Goal: Task Accomplishment & Management: Manage account settings

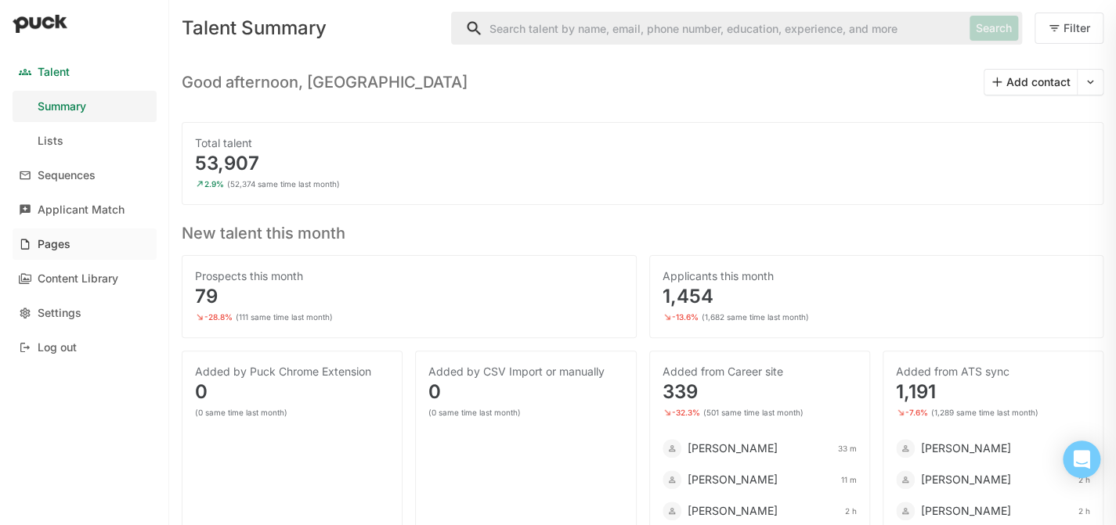
click at [55, 248] on div "Pages" at bounding box center [54, 244] width 33 height 13
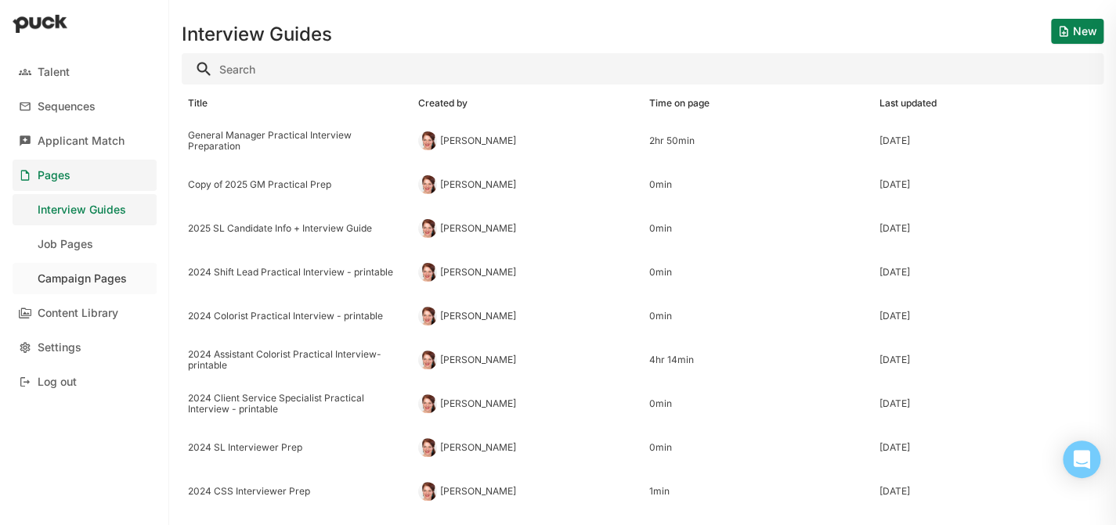
click at [67, 273] on div "Campaign Pages" at bounding box center [82, 278] width 89 height 13
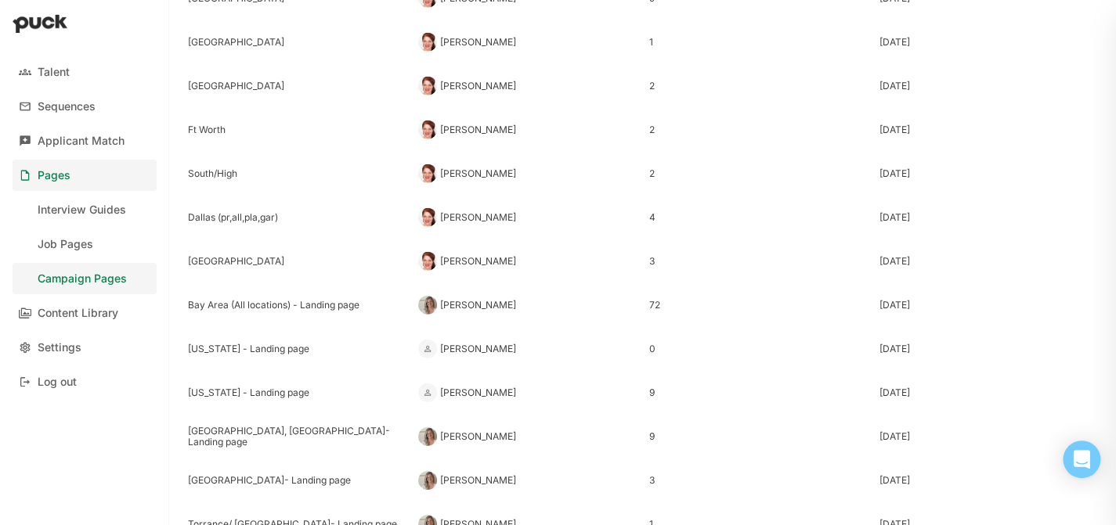
scroll to position [1772, 0]
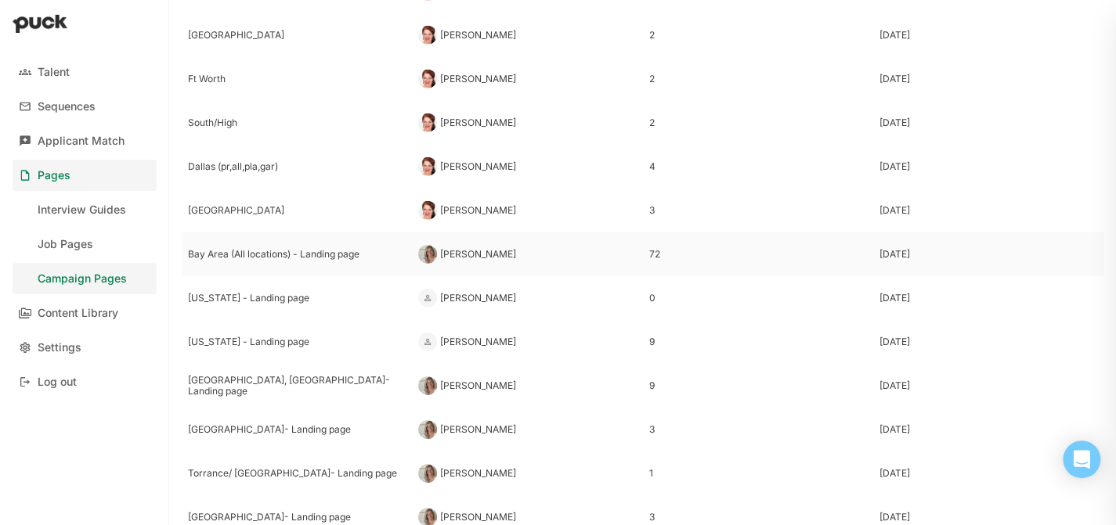
click at [249, 254] on div "Bay Area (All locations) - Landing page" at bounding box center [297, 254] width 218 height 11
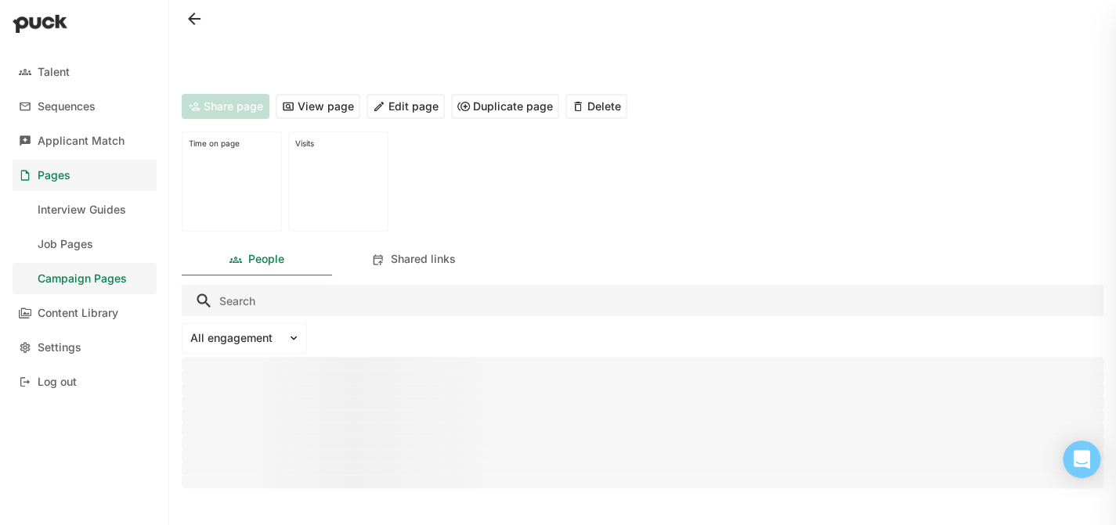
click at [409, 116] on button "Edit page" at bounding box center [405, 106] width 78 height 25
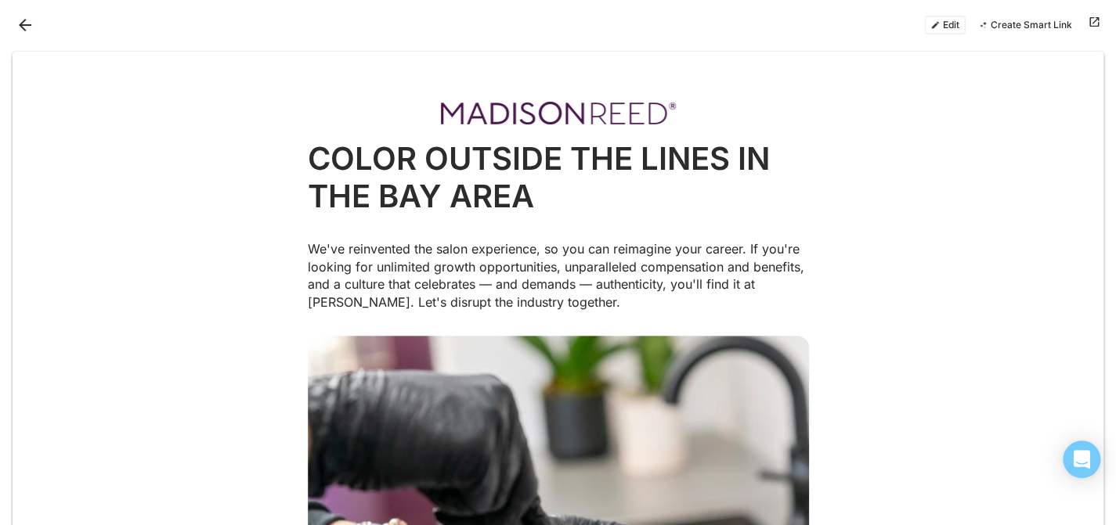
click at [11, 24] on div "Edit Create Smart Link" at bounding box center [558, 25] width 1116 height 50
click at [23, 23] on button "Back" at bounding box center [25, 25] width 25 height 25
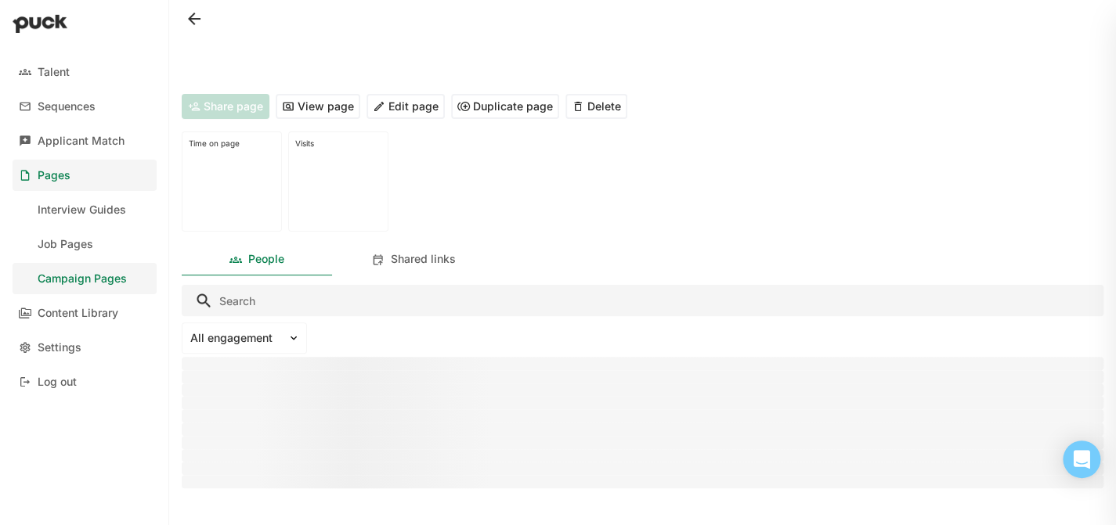
click at [20, 20] on img at bounding box center [40, 23] width 55 height 19
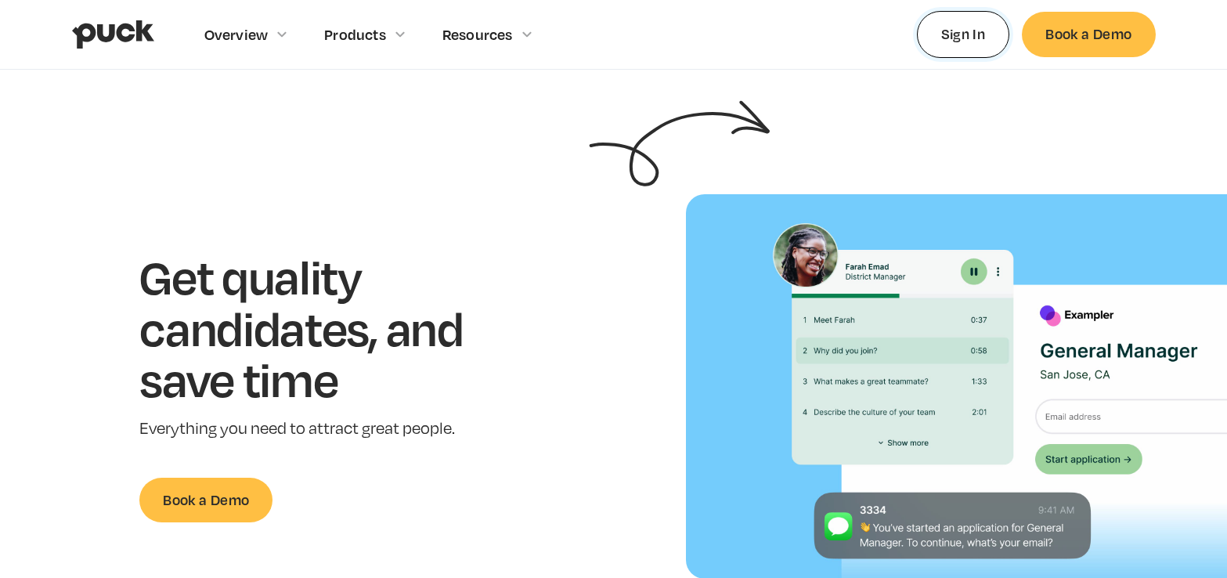
click at [1006, 33] on link "Sign In" at bounding box center [963, 34] width 93 height 46
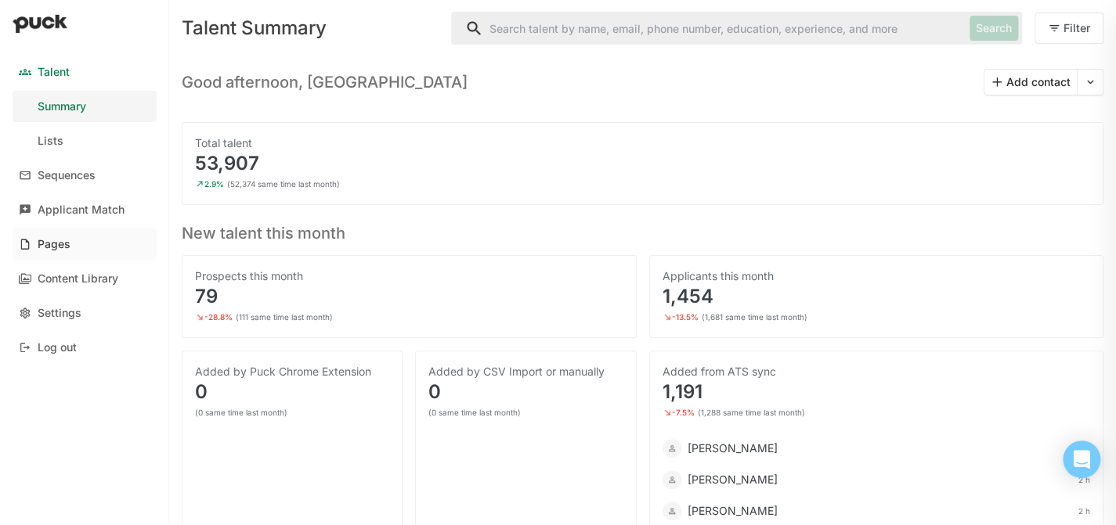
click at [43, 249] on div "Pages" at bounding box center [54, 244] width 33 height 13
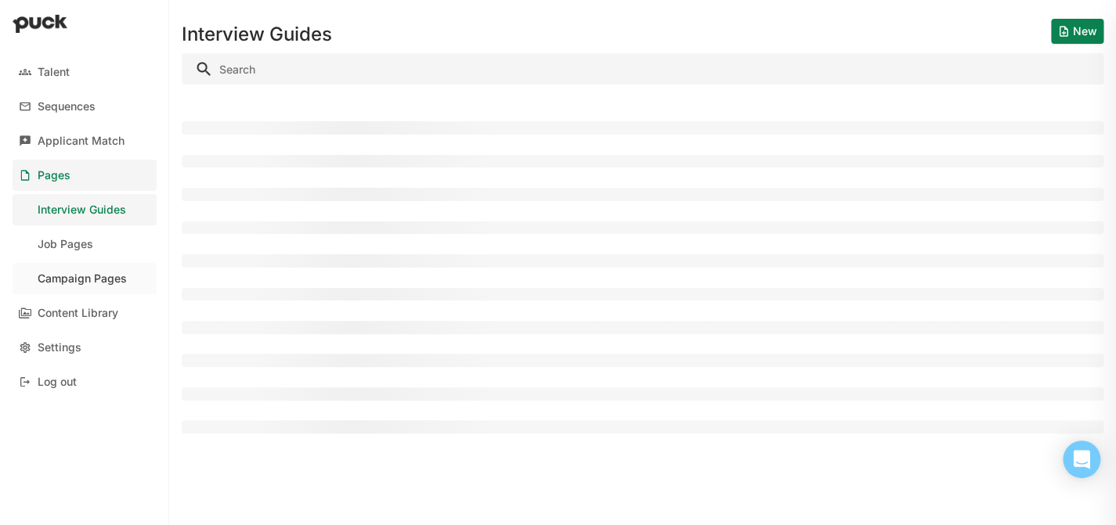
click at [67, 280] on div "Campaign Pages" at bounding box center [82, 278] width 89 height 13
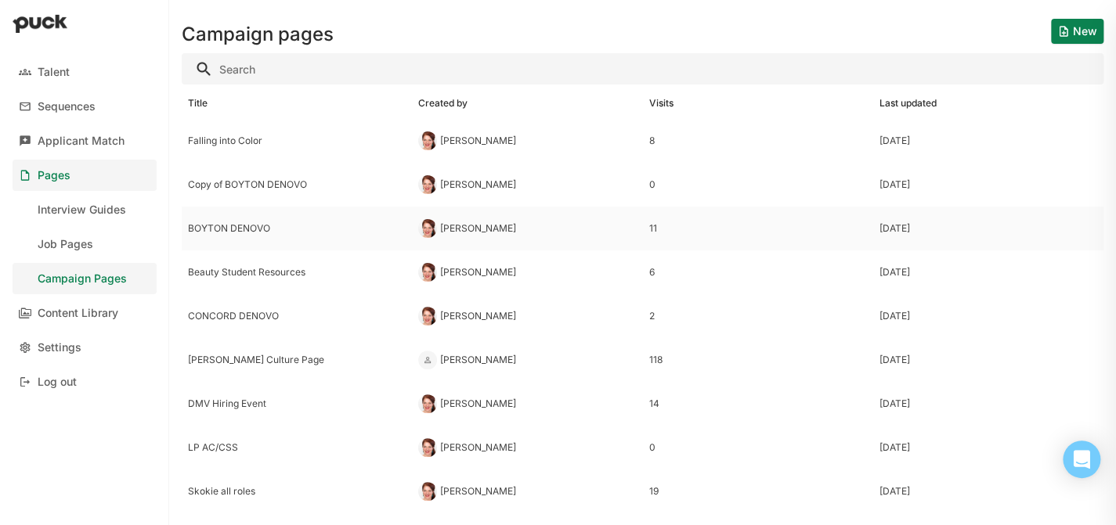
click at [220, 224] on div "BOYTON DENOVO" at bounding box center [297, 228] width 218 height 11
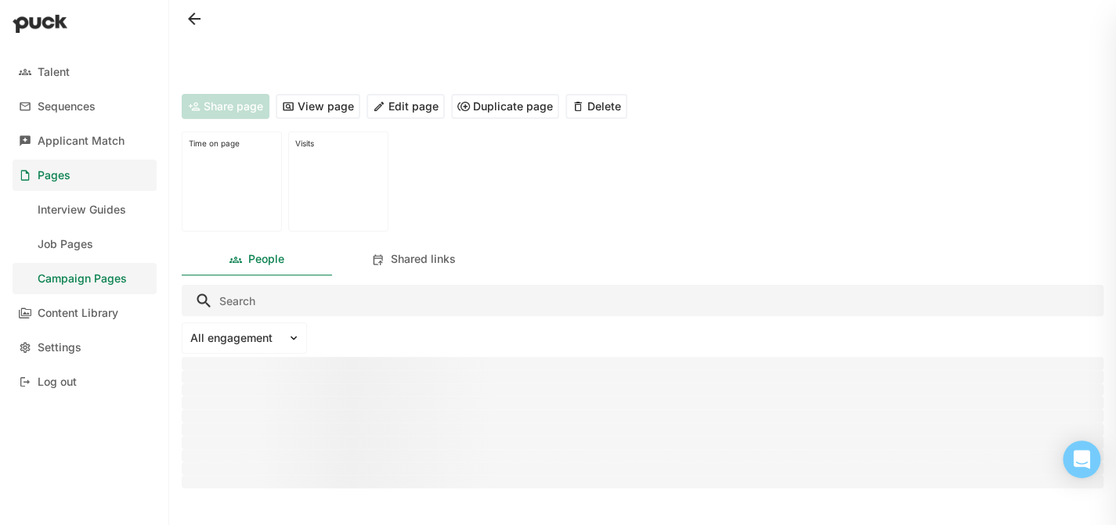
click at [400, 109] on button "Edit page" at bounding box center [405, 106] width 78 height 25
click at [313, 108] on button "View page" at bounding box center [318, 106] width 85 height 25
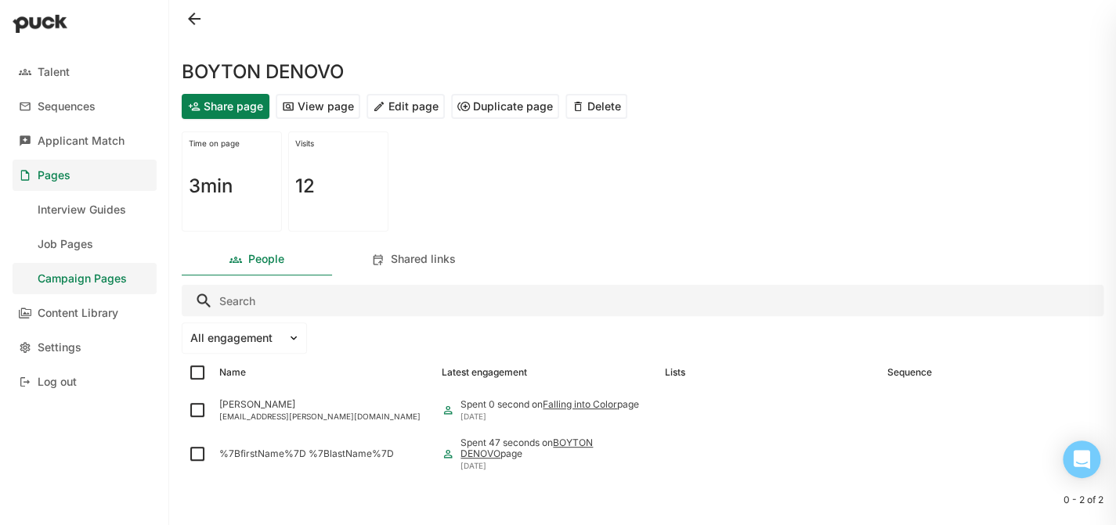
click at [407, 106] on button "Edit page" at bounding box center [405, 106] width 78 height 25
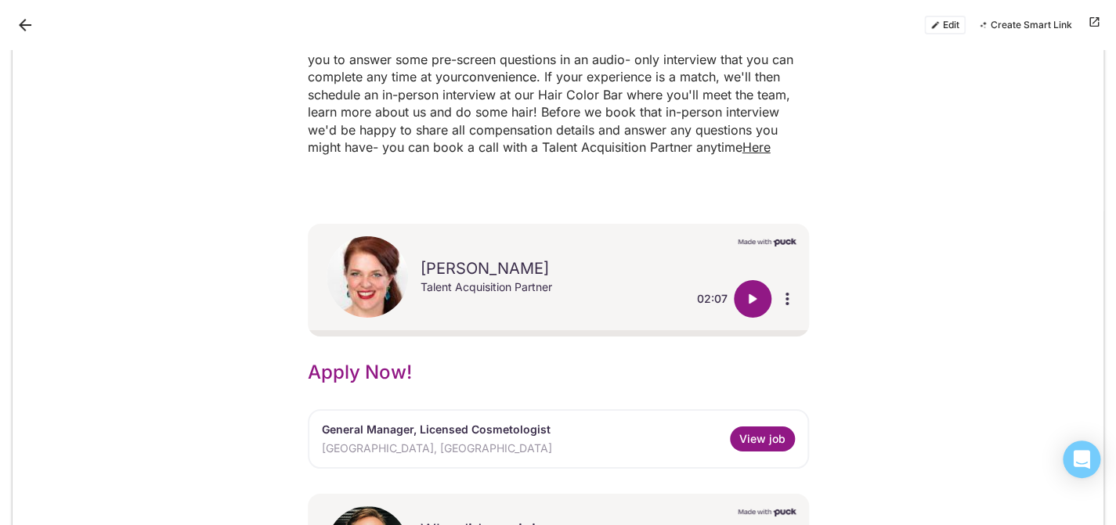
scroll to position [2194, 0]
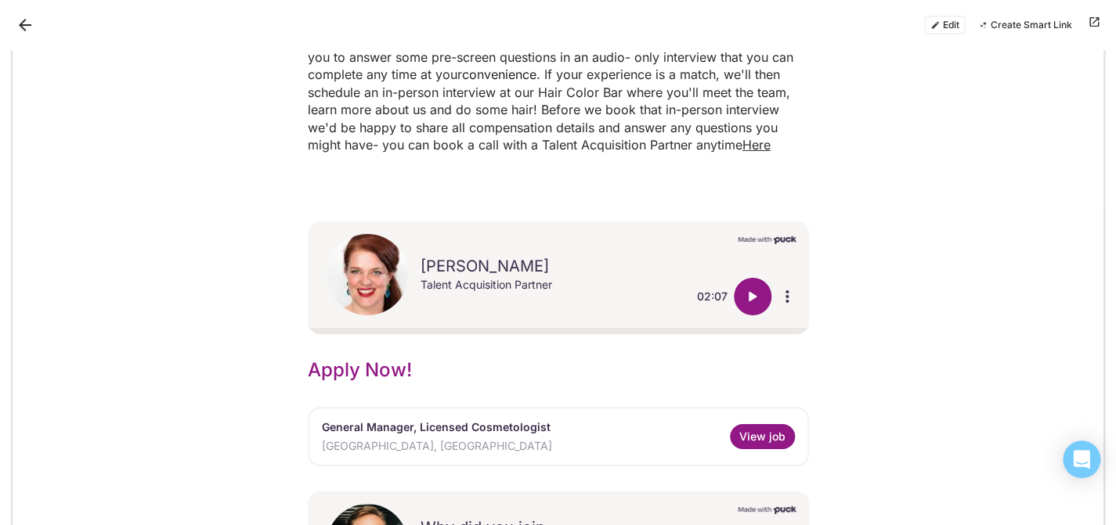
click at [473, 407] on div "General Manager, Licensed Cosmetologist Eastchester, NY View job" at bounding box center [558, 437] width 501 height 60
click at [527, 421] on div "General Manager, Licensed Cosmetologist" at bounding box center [437, 431] width 230 height 20
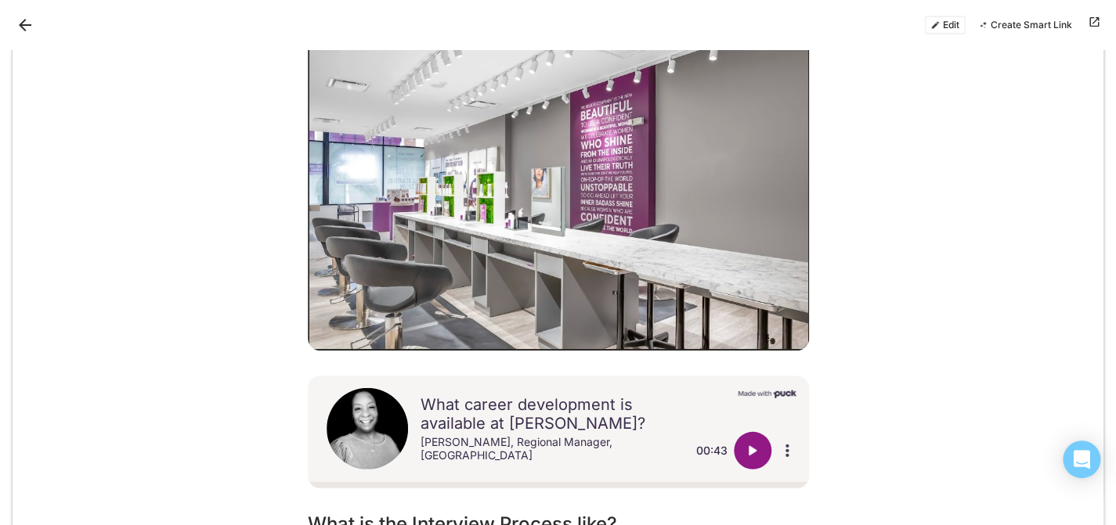
scroll to position [1661, 0]
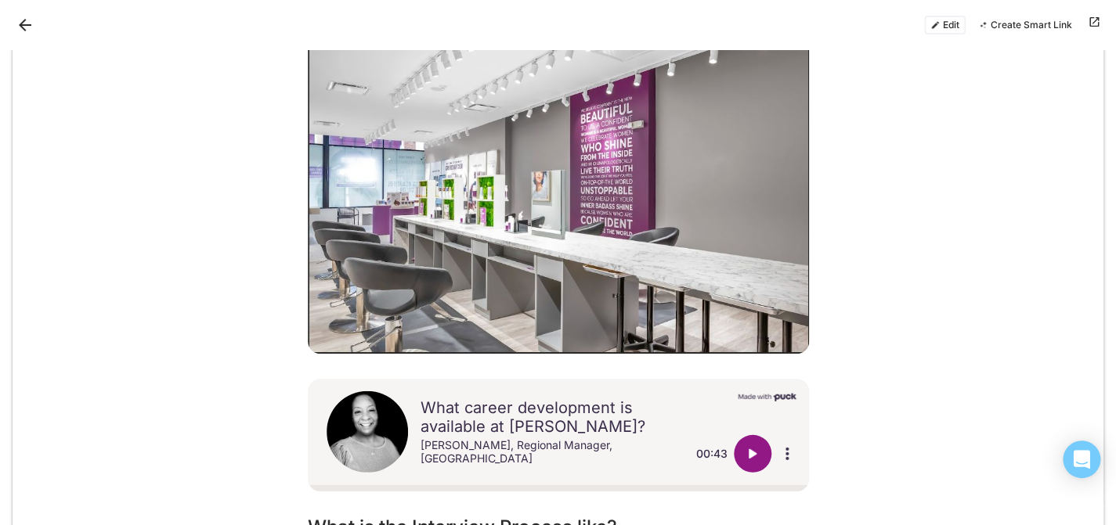
click at [846, 366] on div "What career development is available at Madison Reed? Tephanie Bailey, Regional…" at bounding box center [558, 435] width 1091 height 138
click at [947, 24] on button "Edit" at bounding box center [944, 25] width 41 height 19
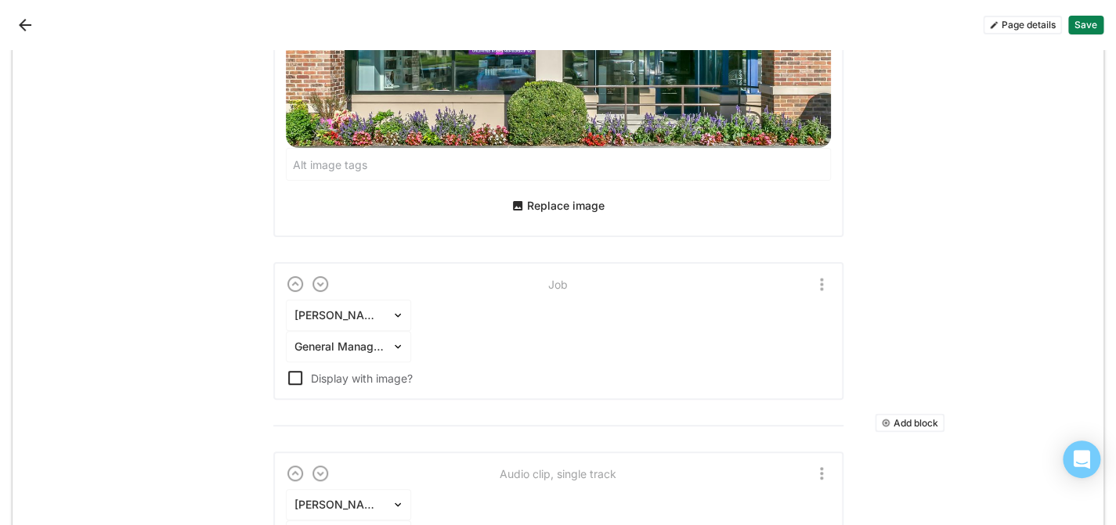
scroll to position [943, 0]
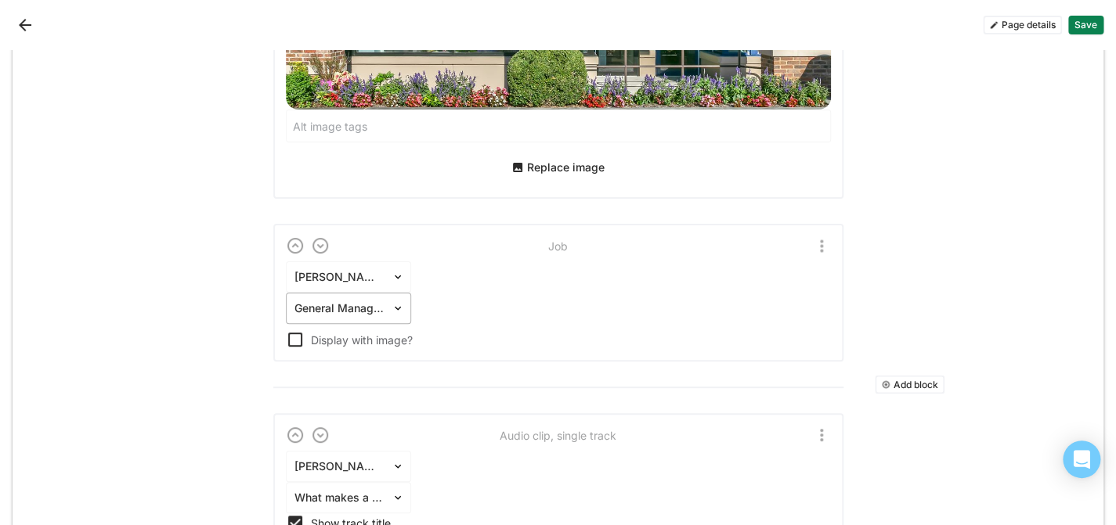
click at [359, 301] on div at bounding box center [338, 309] width 89 height 16
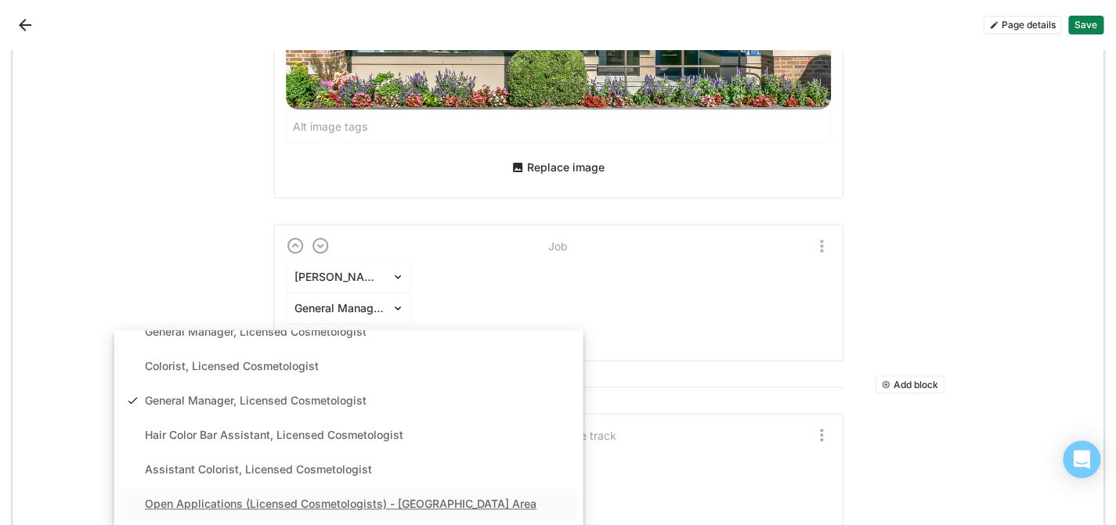
scroll to position [697, 0]
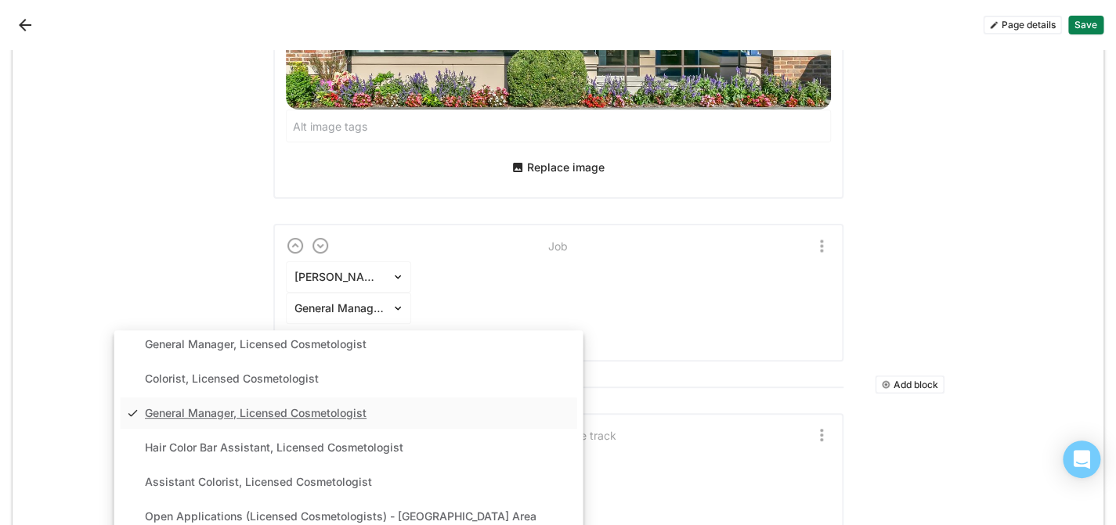
click at [343, 407] on div "General Manager, Licensed Cosmetologist" at bounding box center [256, 413] width 222 height 13
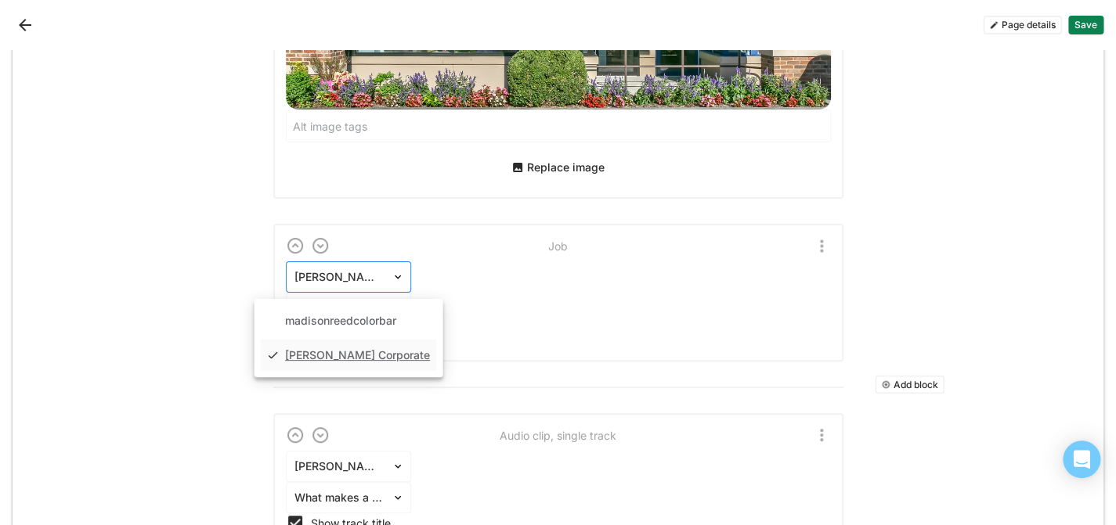
click at [373, 269] on div at bounding box center [338, 277] width 89 height 16
click at [357, 315] on div "madisonreedcolorbar" at bounding box center [340, 321] width 111 height 13
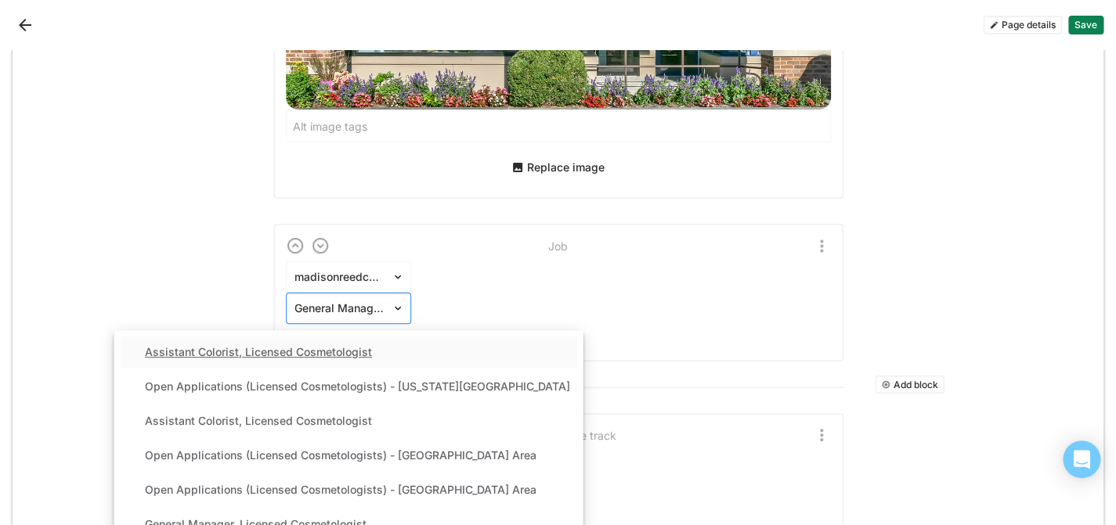
click at [383, 301] on div at bounding box center [338, 309] width 89 height 16
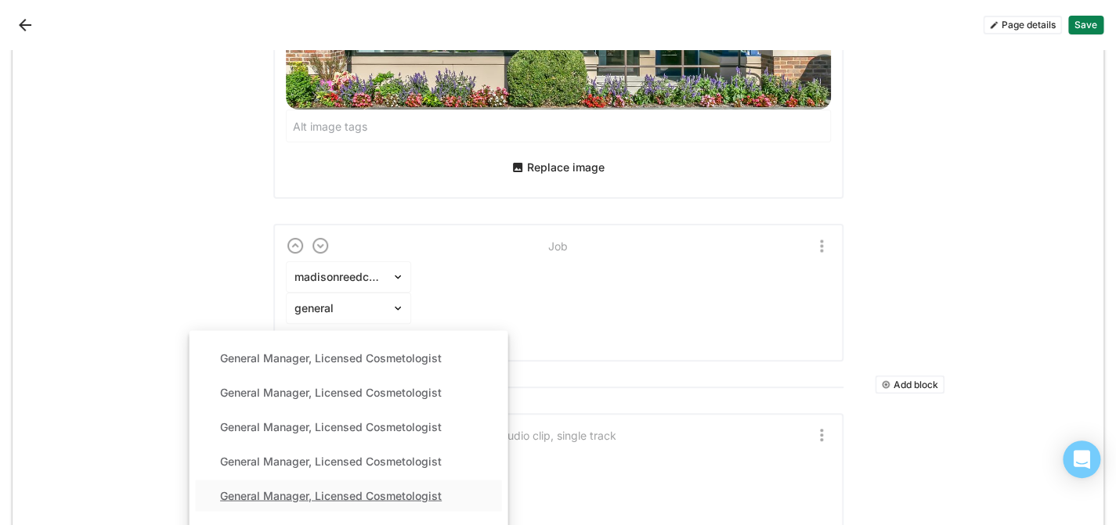
scroll to position [0, 0]
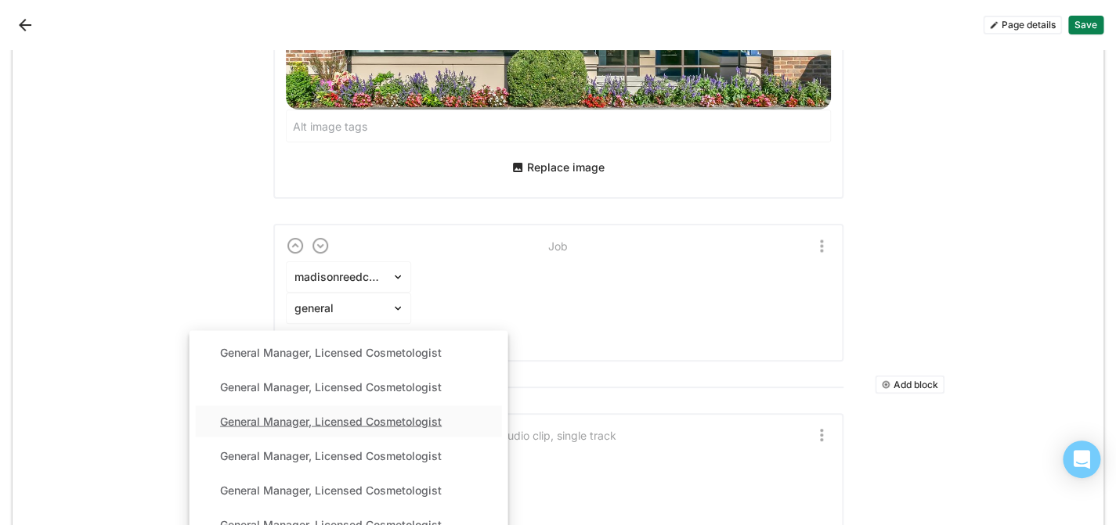
type input "general"
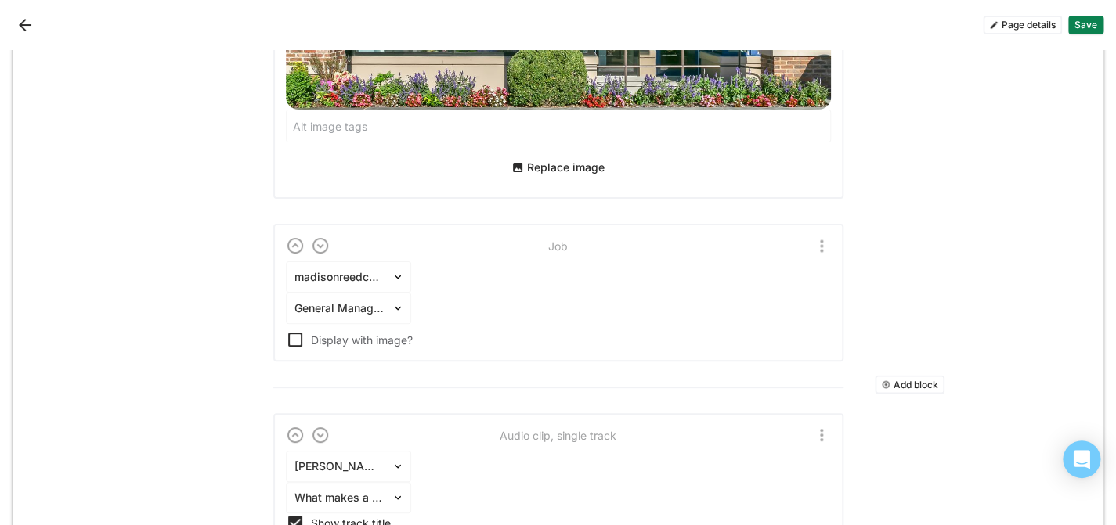
click at [575, 264] on div "madisonreedcolorbar General Manager, Licensed Cosmetologist Display with image?" at bounding box center [558, 305] width 545 height 88
click at [404, 271] on div at bounding box center [400, 277] width 19 height 13
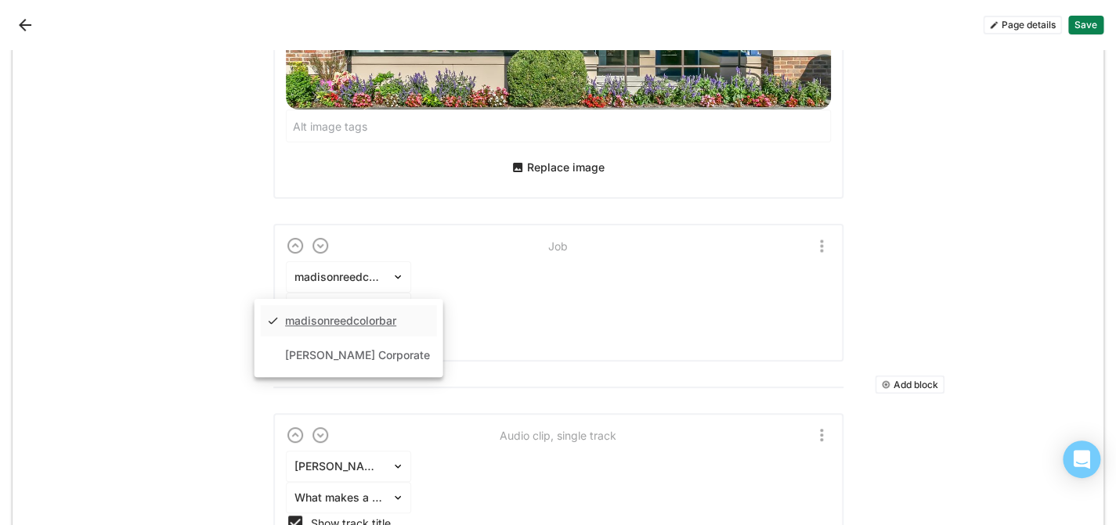
click at [485, 261] on div "madisonreedcolorbar selected, 1 of 2. 2 results available. Use Up and Down to c…" at bounding box center [558, 305] width 545 height 88
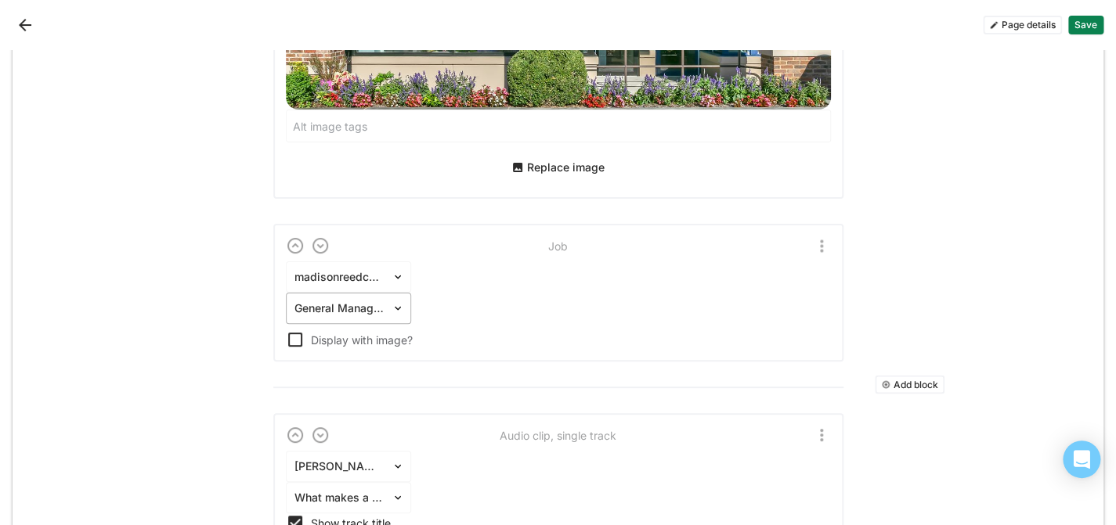
click at [361, 301] on div at bounding box center [338, 309] width 89 height 16
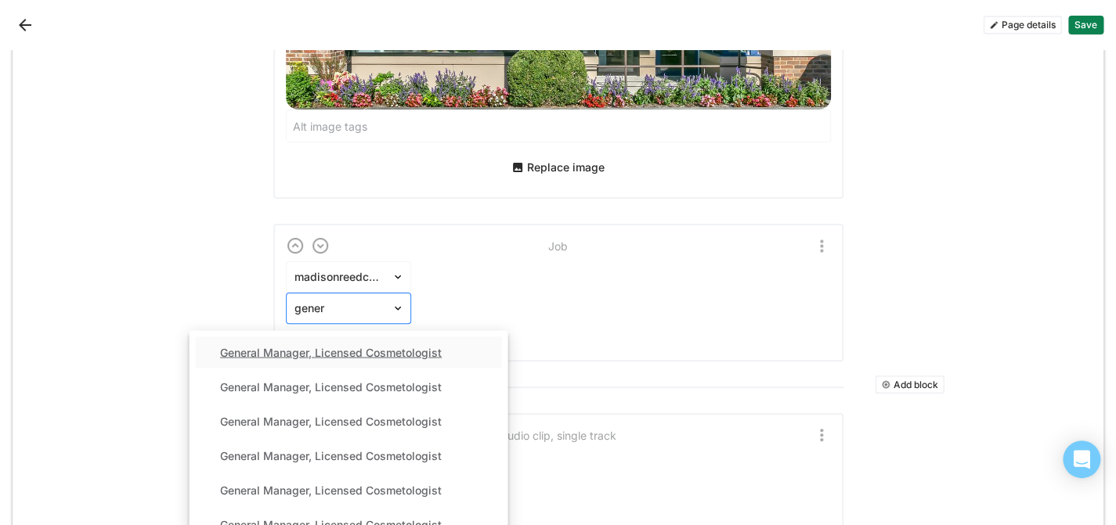
type input "gene"
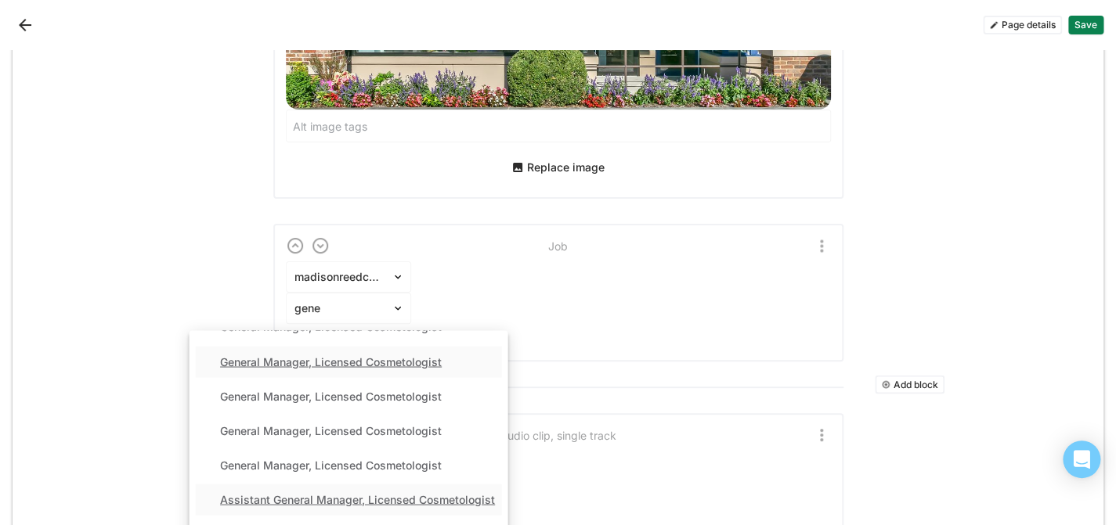
scroll to position [117, 0]
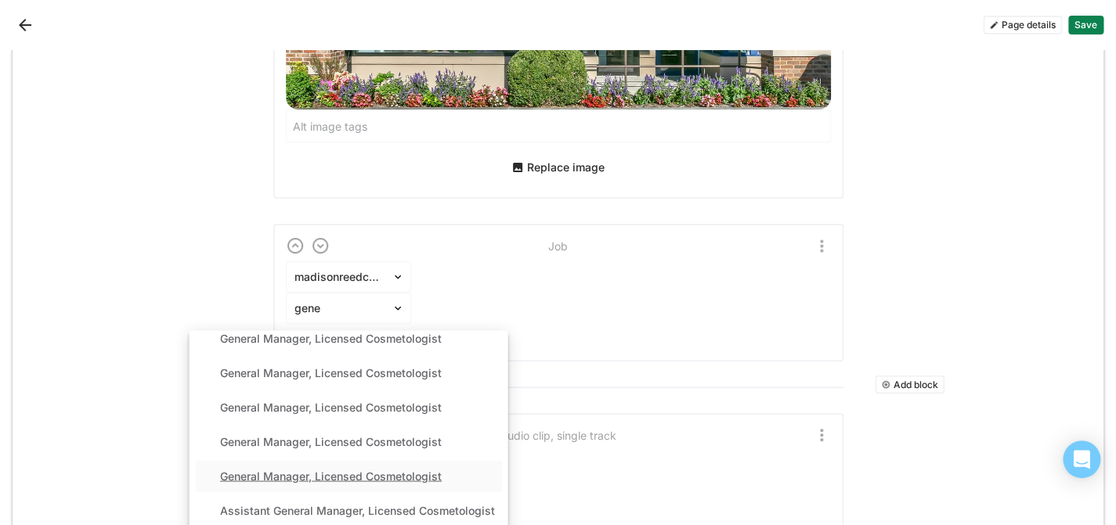
click at [329, 470] on div "General Manager, Licensed Cosmetologist" at bounding box center [331, 476] width 222 height 13
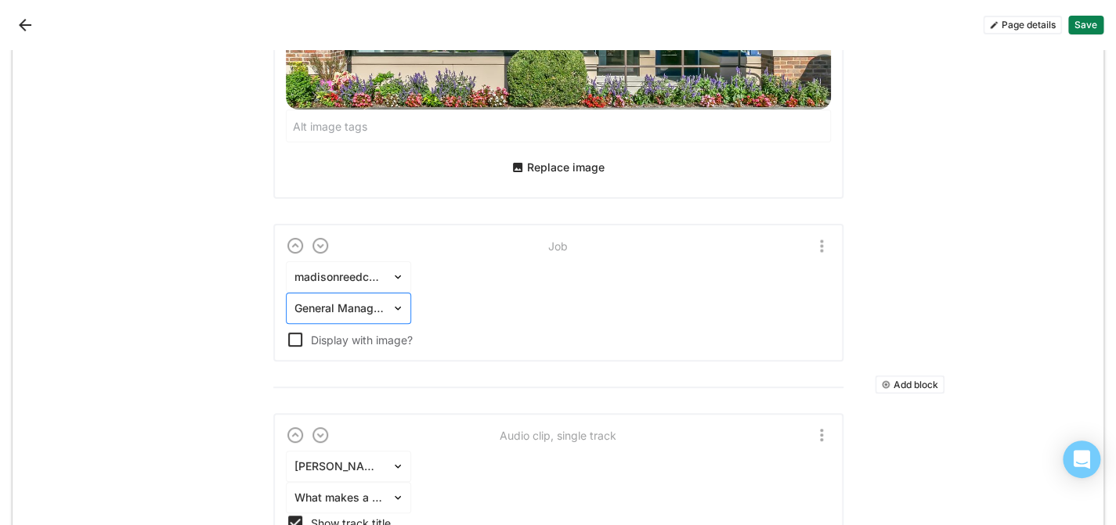
click at [363, 301] on div at bounding box center [338, 309] width 89 height 16
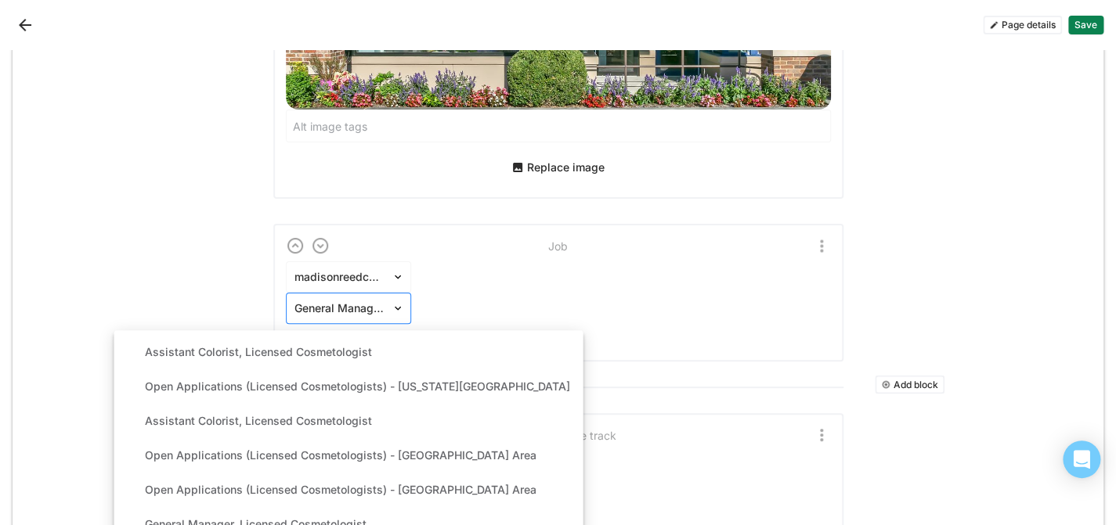
scroll to position [3016, 0]
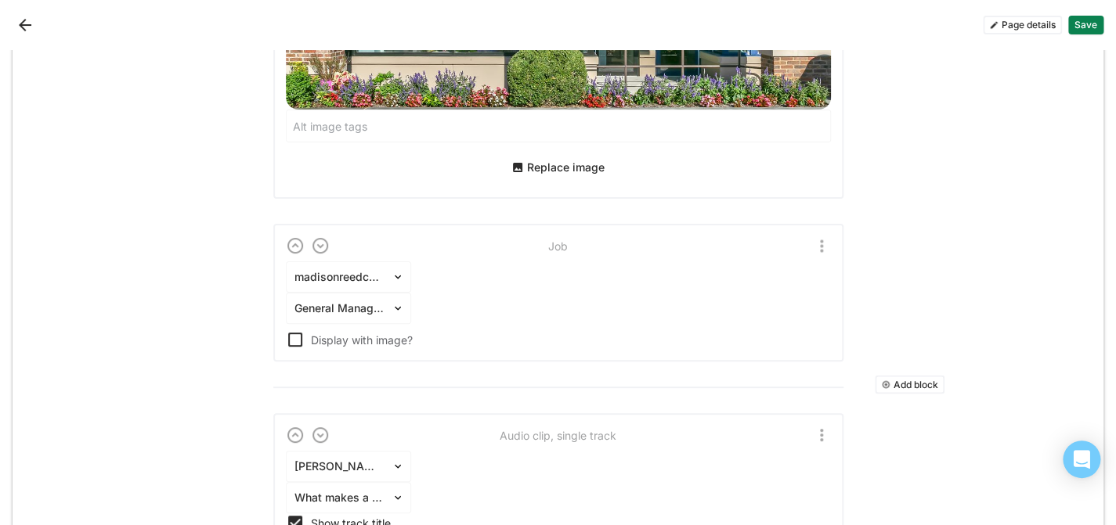
click at [691, 270] on div "madisonreedcolorbar option General Manager, Licensed Cosmetologist, selected. G…" at bounding box center [558, 305] width 545 height 88
click at [820, 236] on img "More options" at bounding box center [821, 245] width 19 height 19
click at [785, 282] on div "Delete" at bounding box center [786, 282] width 33 height 13
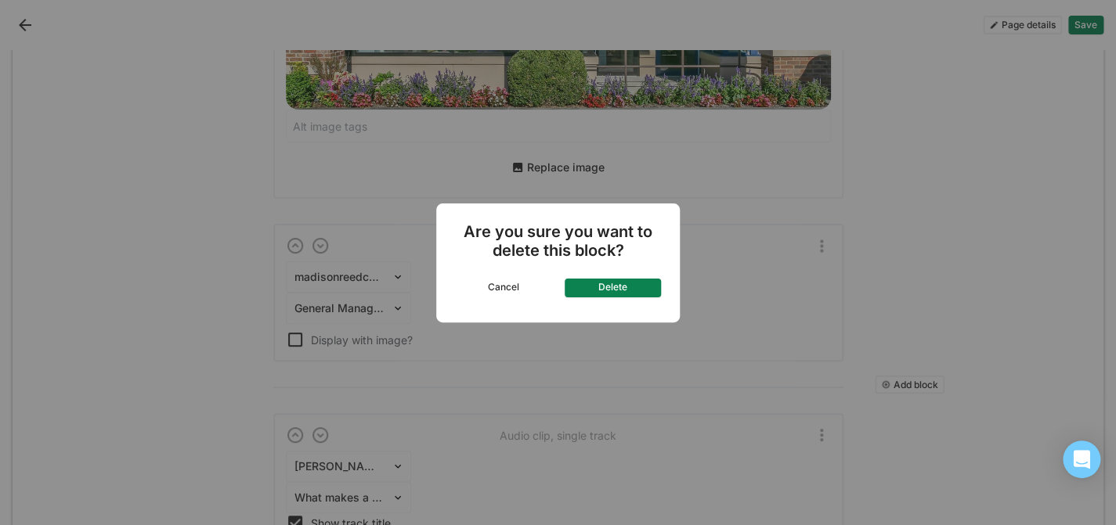
click at [613, 283] on button "Delete" at bounding box center [612, 288] width 97 height 19
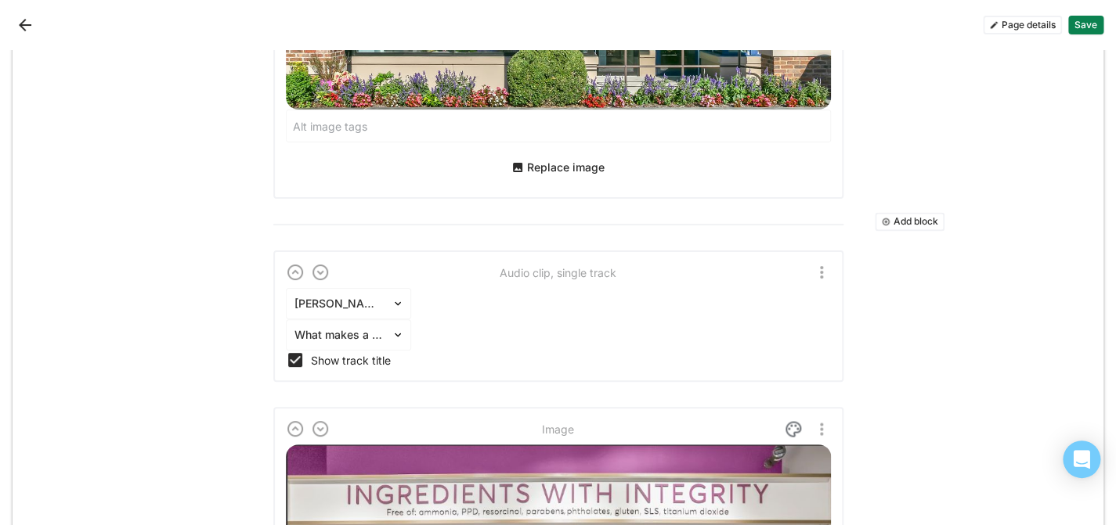
click at [907, 212] on button "Add block" at bounding box center [910, 221] width 70 height 19
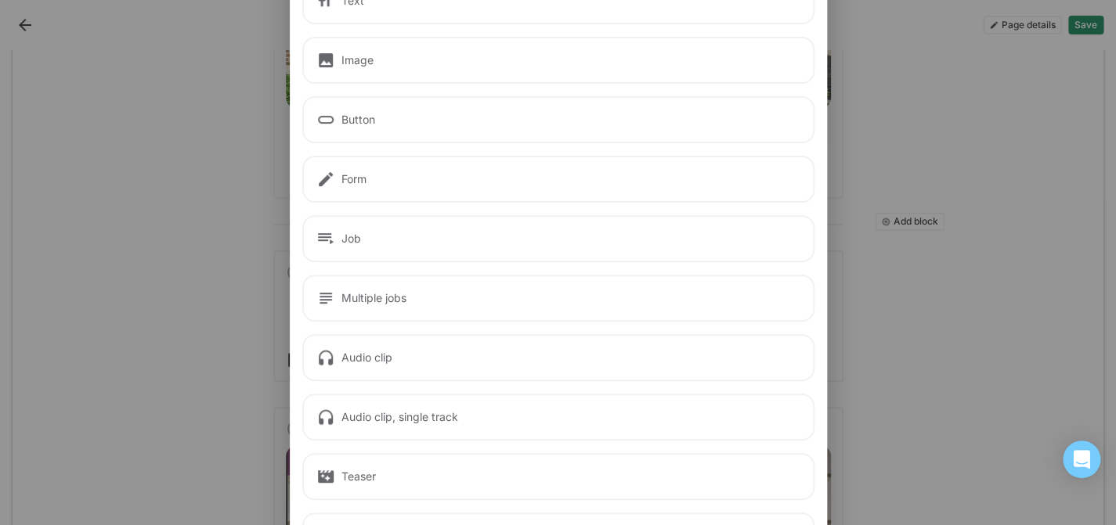
scroll to position [99, 0]
click at [343, 230] on div "Job" at bounding box center [558, 241] width 512 height 47
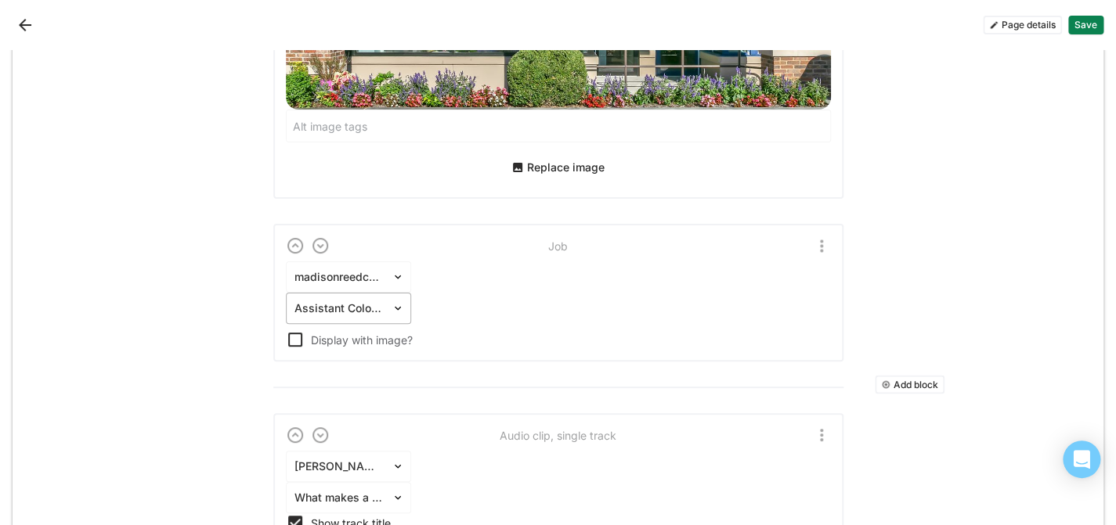
click at [370, 301] on div at bounding box center [338, 309] width 89 height 16
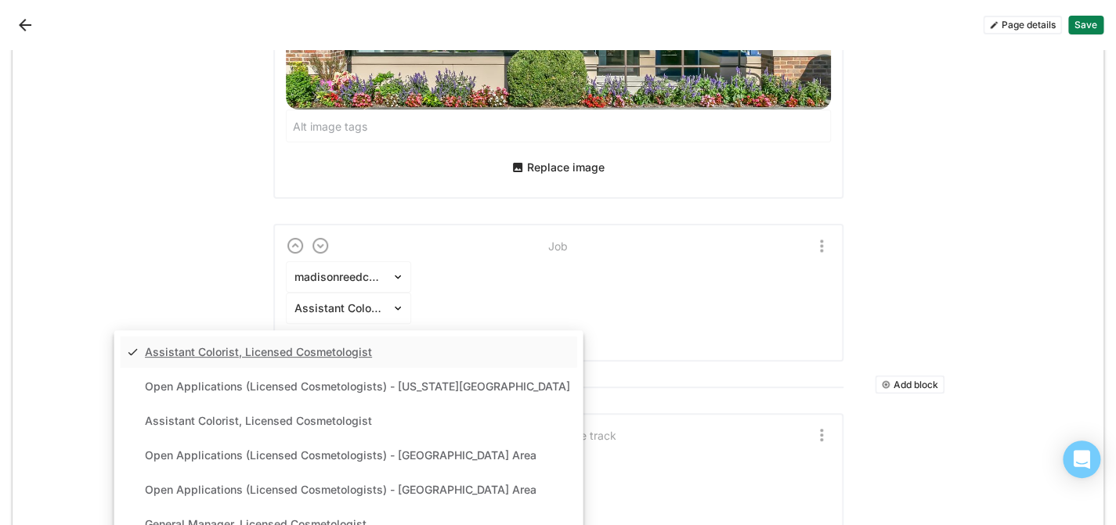
click at [464, 261] on div "madisonreedcolorbar Assistant Colorist, Licensed Cosmetologist selected, 1 of 2…" at bounding box center [558, 305] width 545 height 88
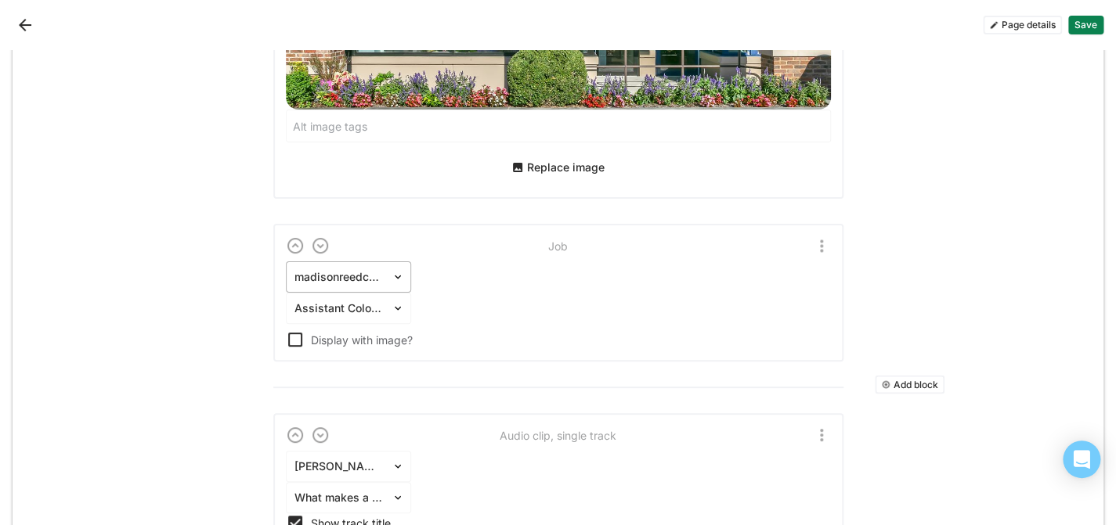
click at [391, 271] on img at bounding box center [397, 277] width 13 height 13
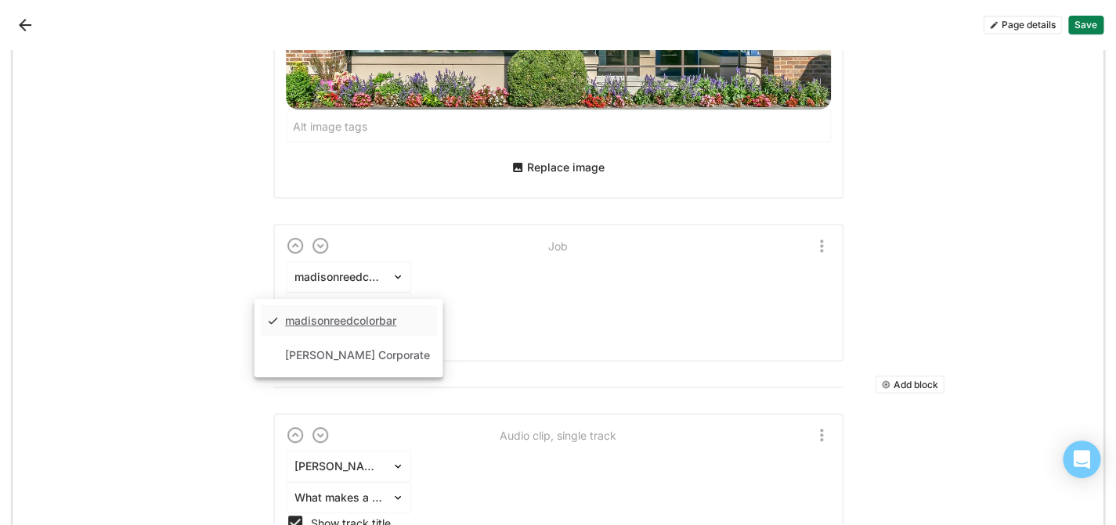
click at [384, 315] on div "madisonreedcolorbar" at bounding box center [340, 321] width 111 height 13
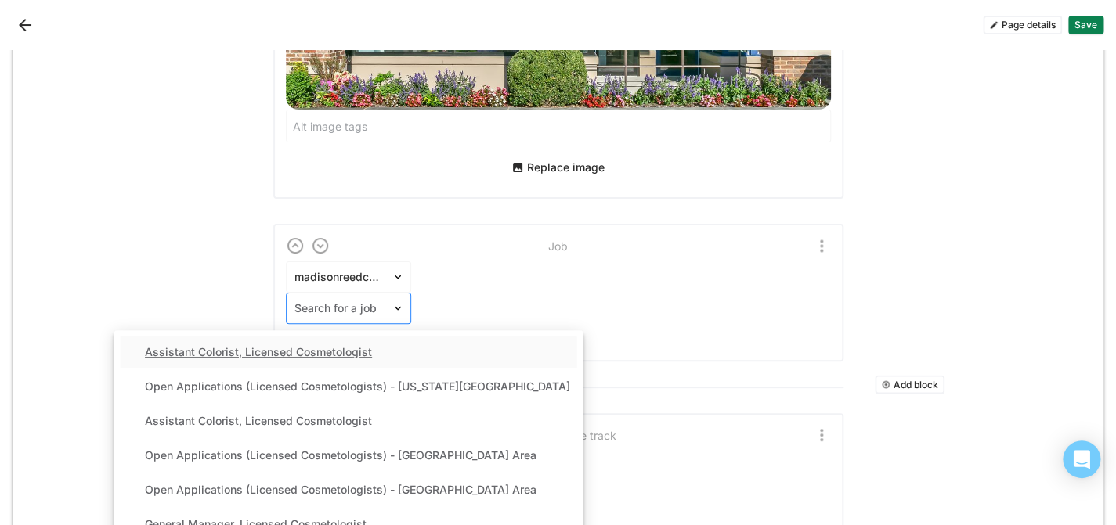
click at [378, 301] on div at bounding box center [338, 309] width 89 height 16
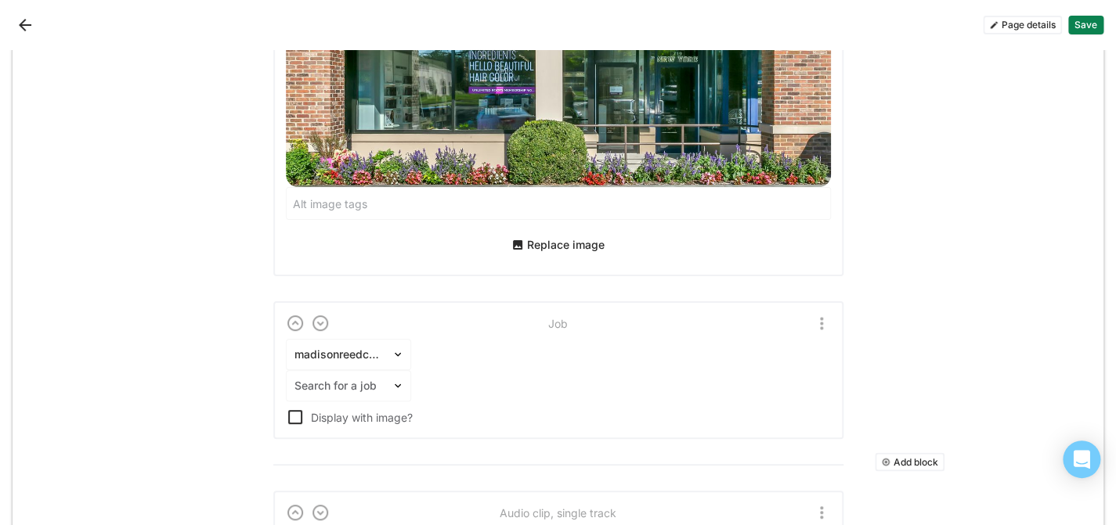
scroll to position [878, 0]
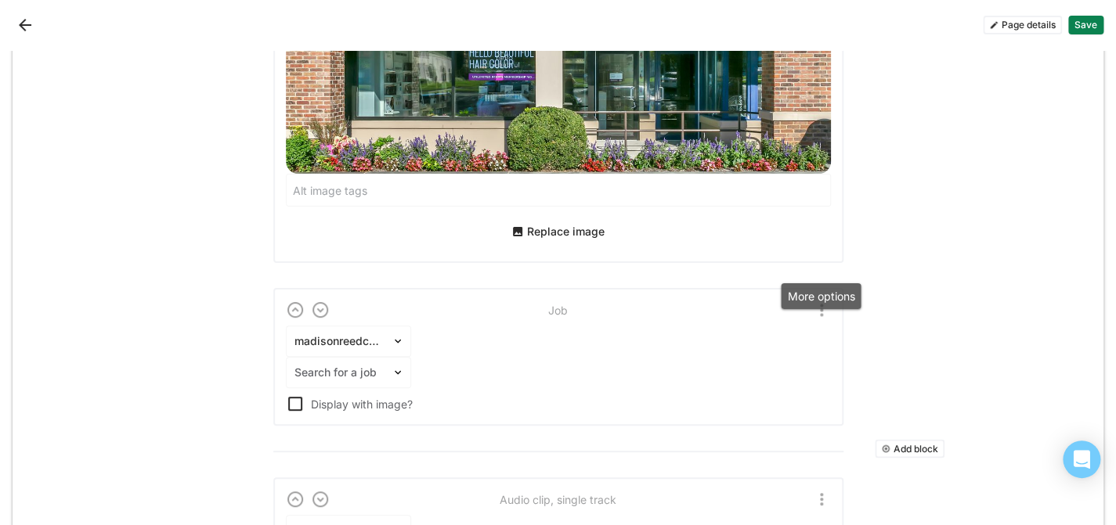
click at [817, 301] on img "More options" at bounding box center [821, 310] width 19 height 19
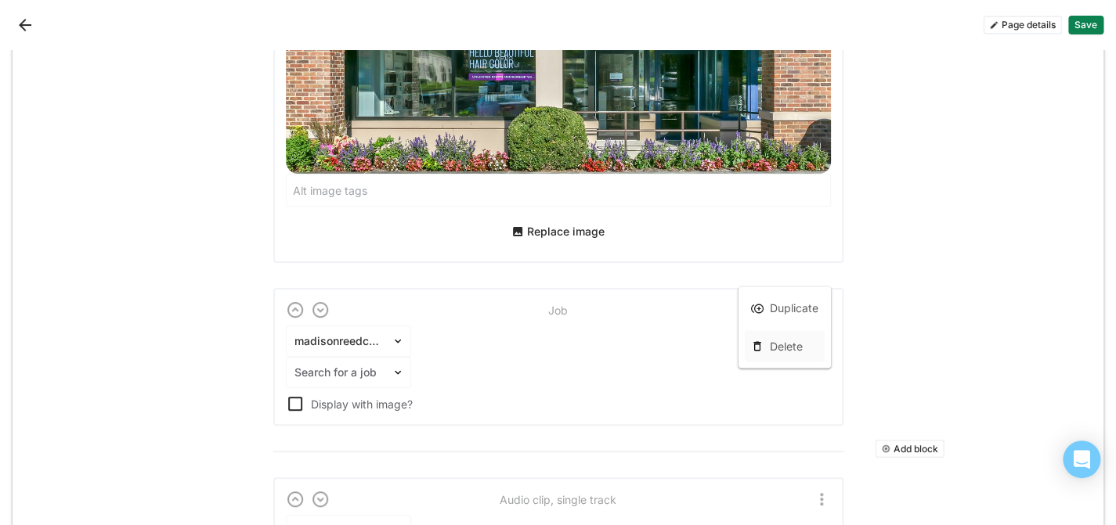
click at [786, 346] on div "Delete" at bounding box center [786, 346] width 33 height 13
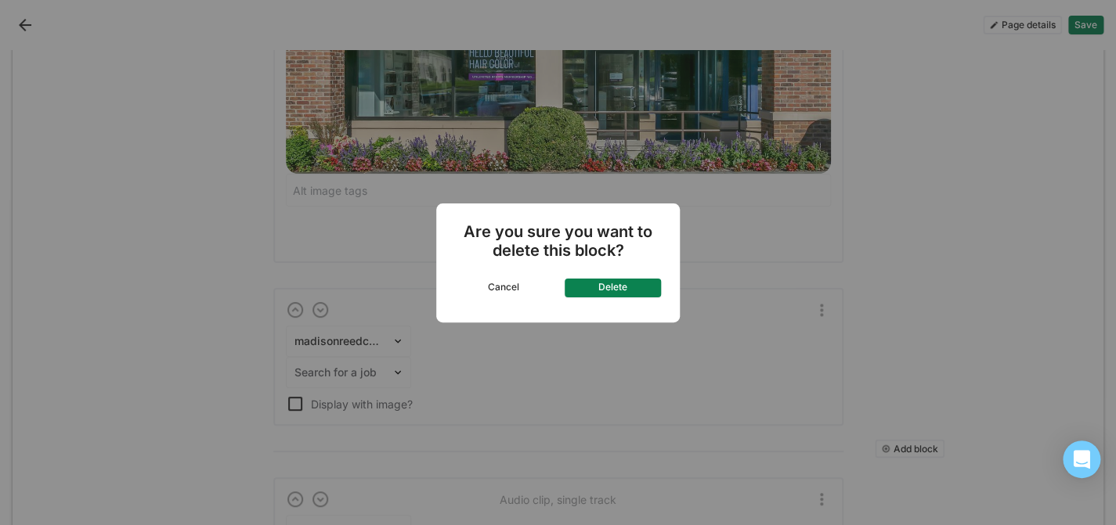
click at [608, 292] on button "Delete" at bounding box center [612, 288] width 97 height 19
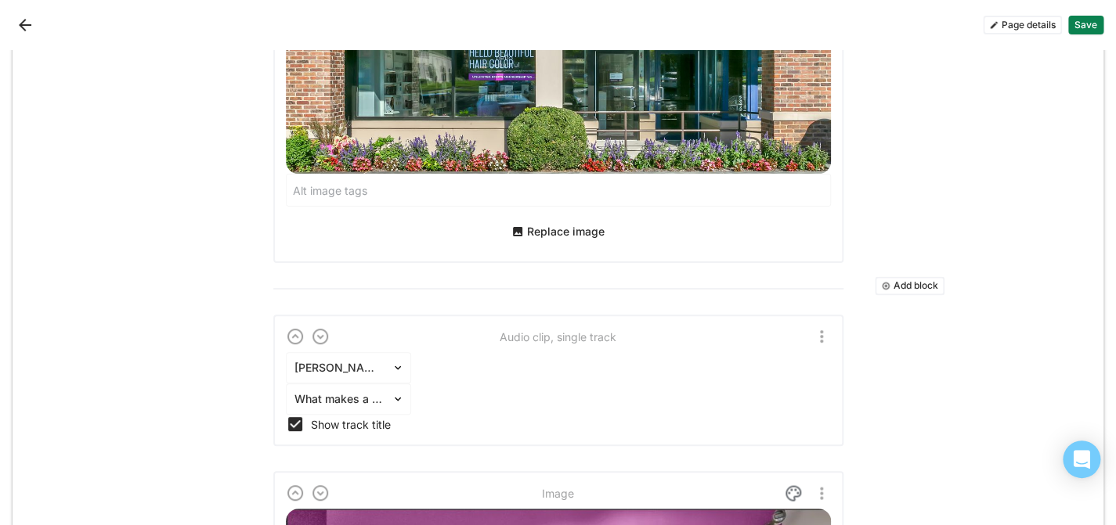
click at [903, 276] on button "Add block" at bounding box center [910, 285] width 70 height 19
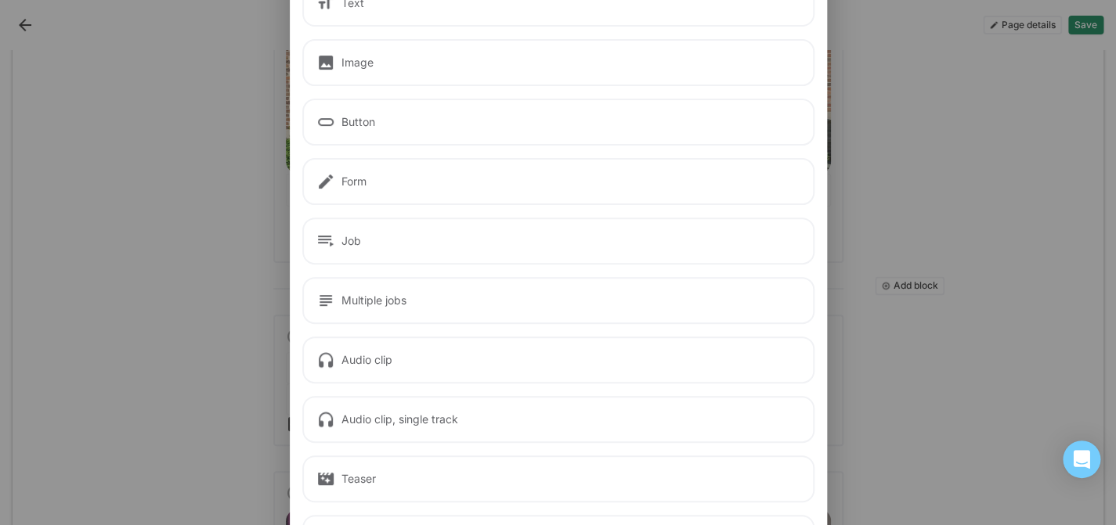
scroll to position [104, 0]
click at [460, 280] on div "Multiple jobs" at bounding box center [558, 295] width 512 height 47
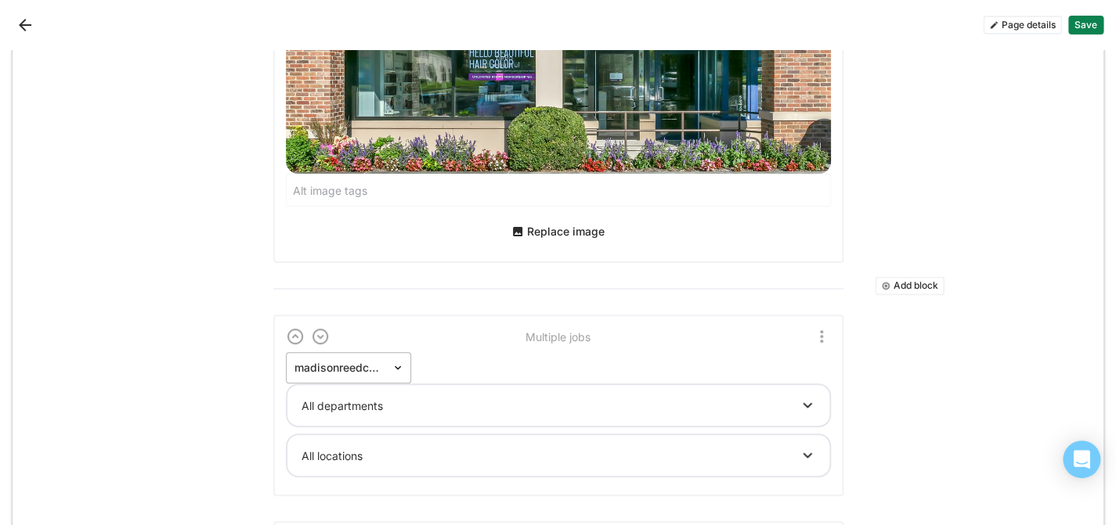
click at [376, 360] on div at bounding box center [338, 368] width 89 height 16
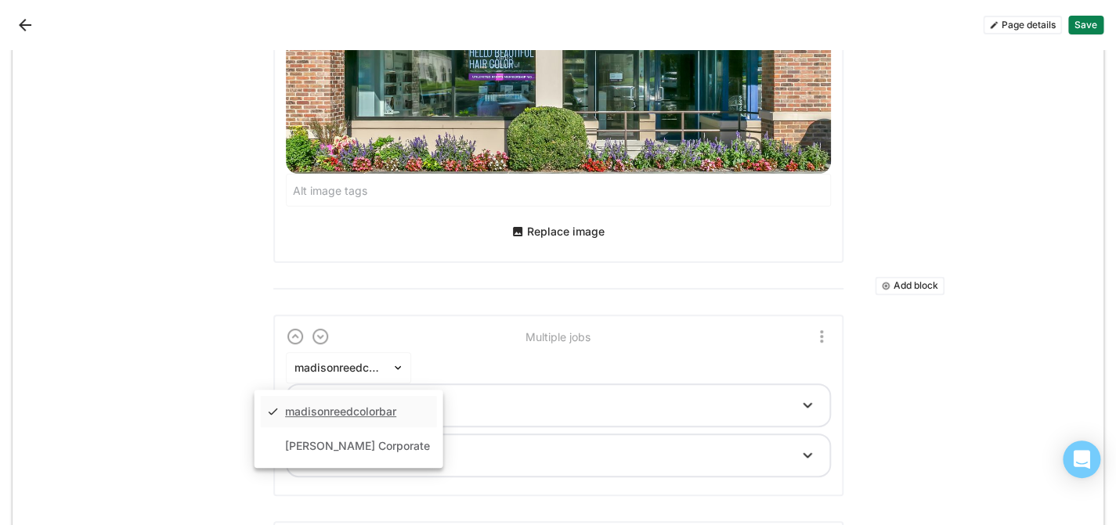
click at [359, 396] on div "madisonreedcolorbar" at bounding box center [348, 411] width 176 height 31
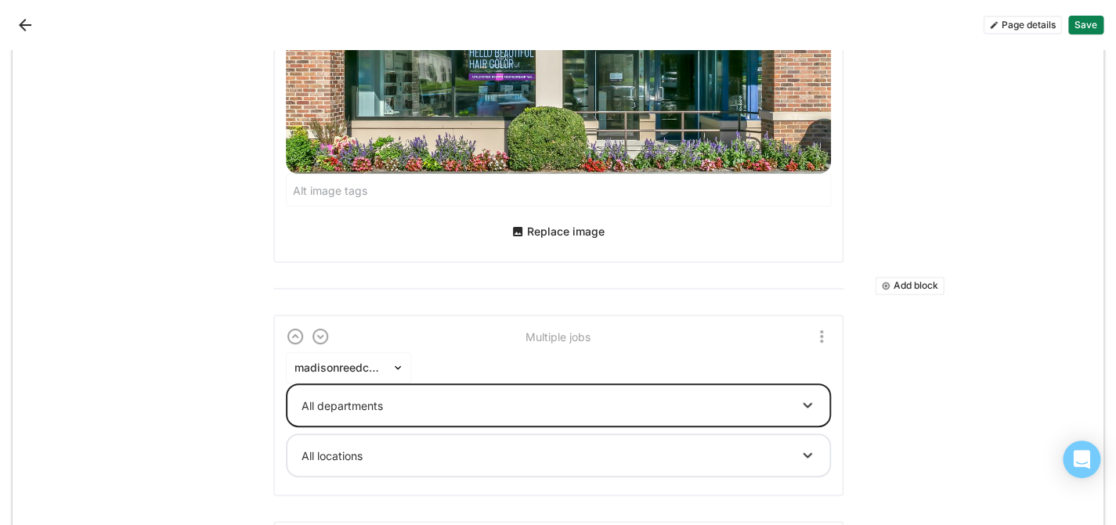
click at [396, 398] on div at bounding box center [542, 406] width 482 height 16
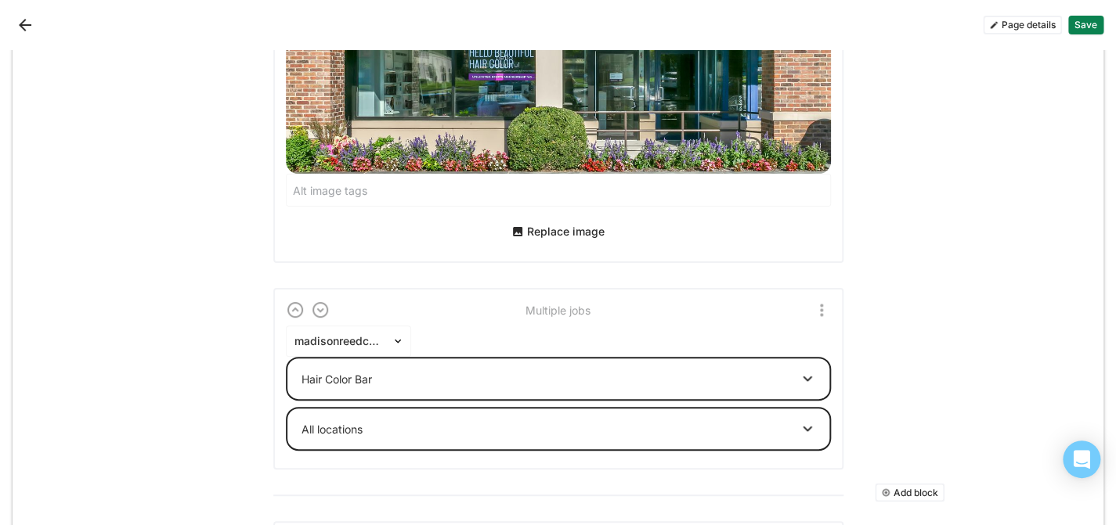
click at [352, 421] on div at bounding box center [542, 429] width 482 height 16
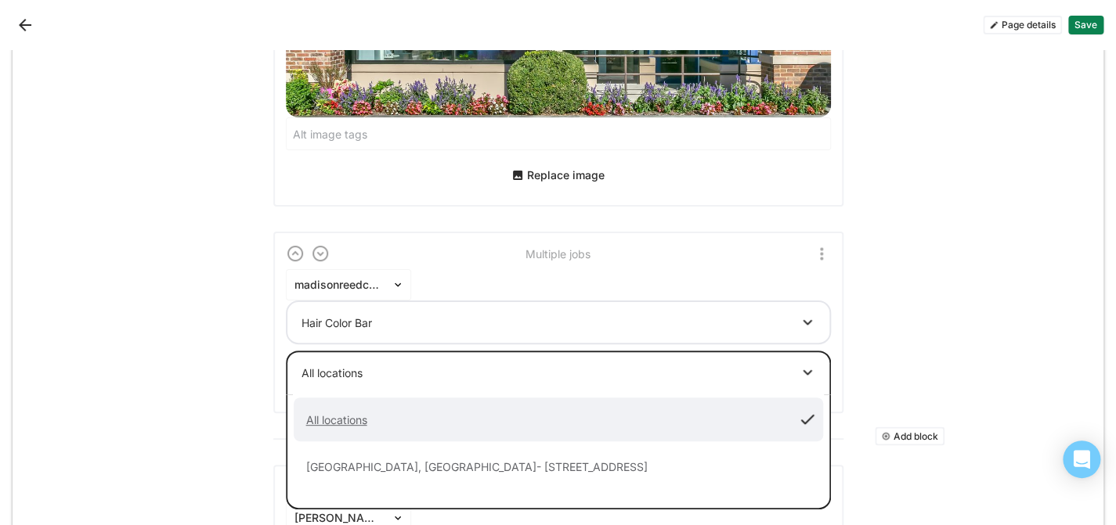
scroll to position [949, 0]
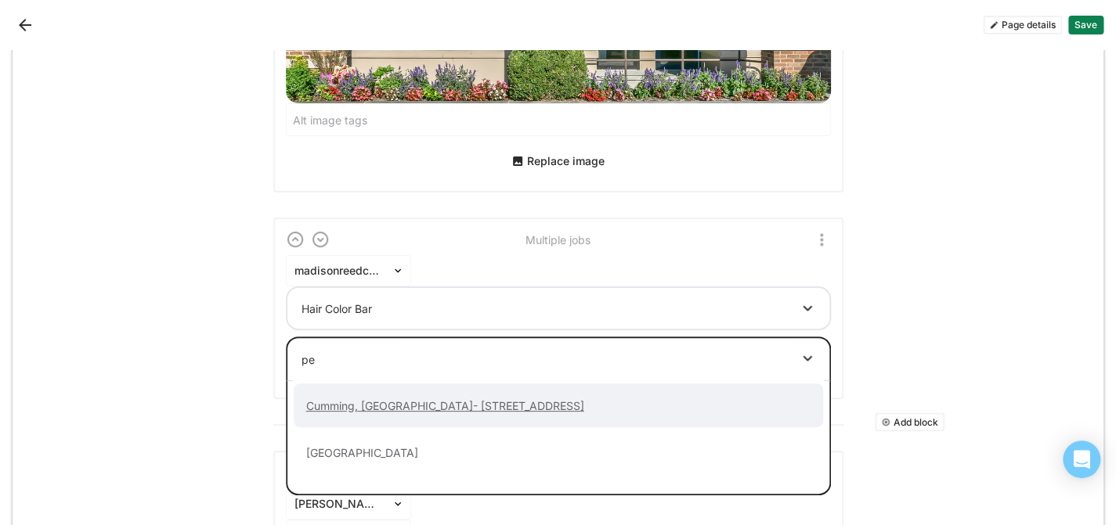
type input "pea"
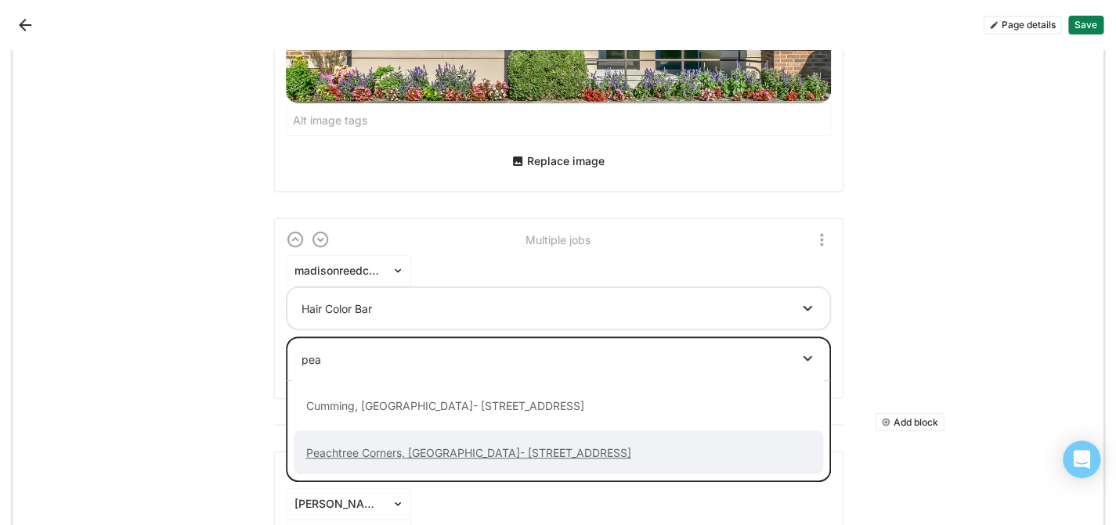
click at [405, 446] on div "Peachtree Corners, GA- 5155 Peachtree Pkwy Suite 323 Peachtree Corners, GA 30092" at bounding box center [469, 452] width 350 height 13
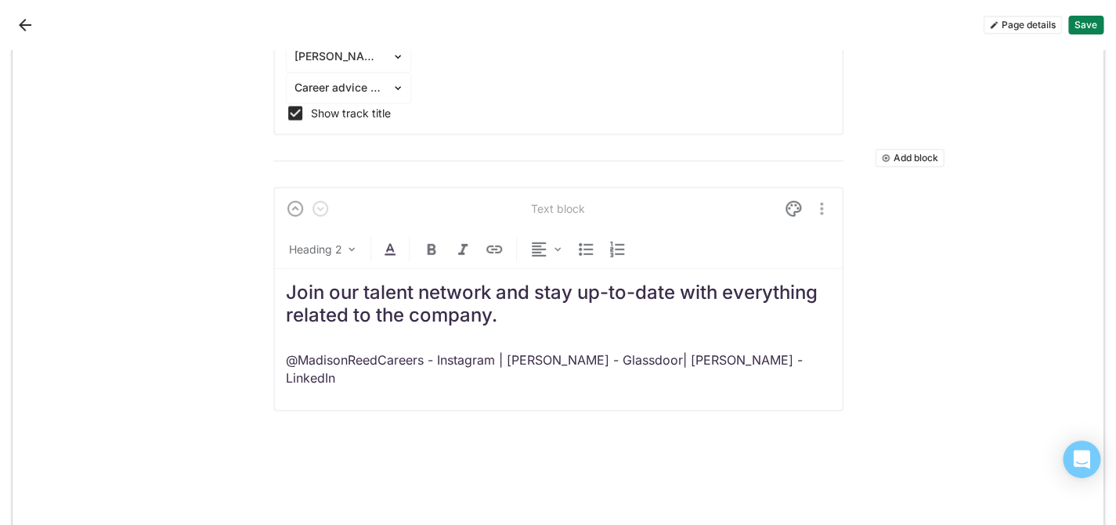
scroll to position [4126, 0]
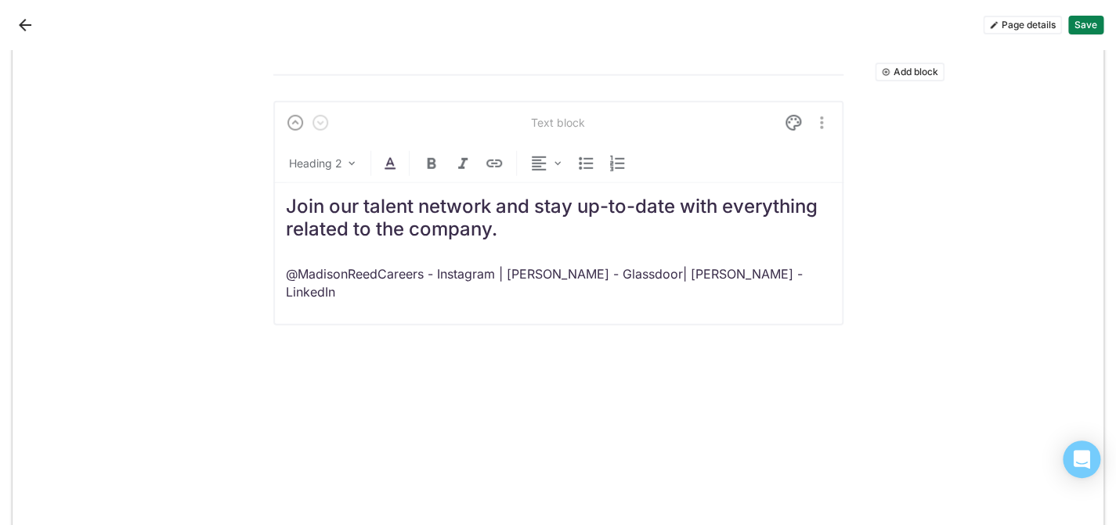
click at [1080, 16] on button "Save" at bounding box center [1085, 25] width 35 height 19
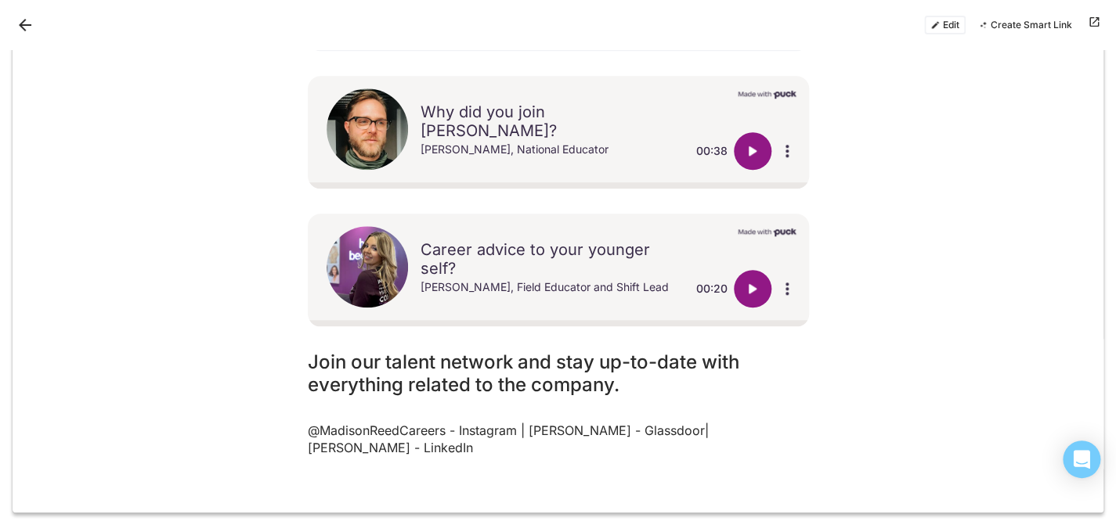
scroll to position [2973, 0]
click at [34, 27] on button "Back" at bounding box center [25, 25] width 25 height 25
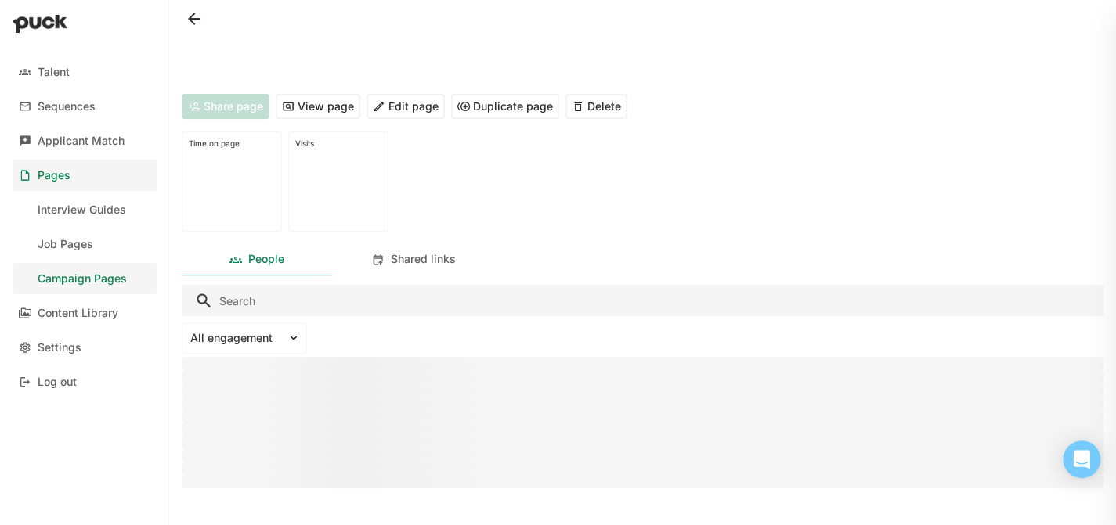
click at [344, 98] on button "View page" at bounding box center [318, 106] width 85 height 25
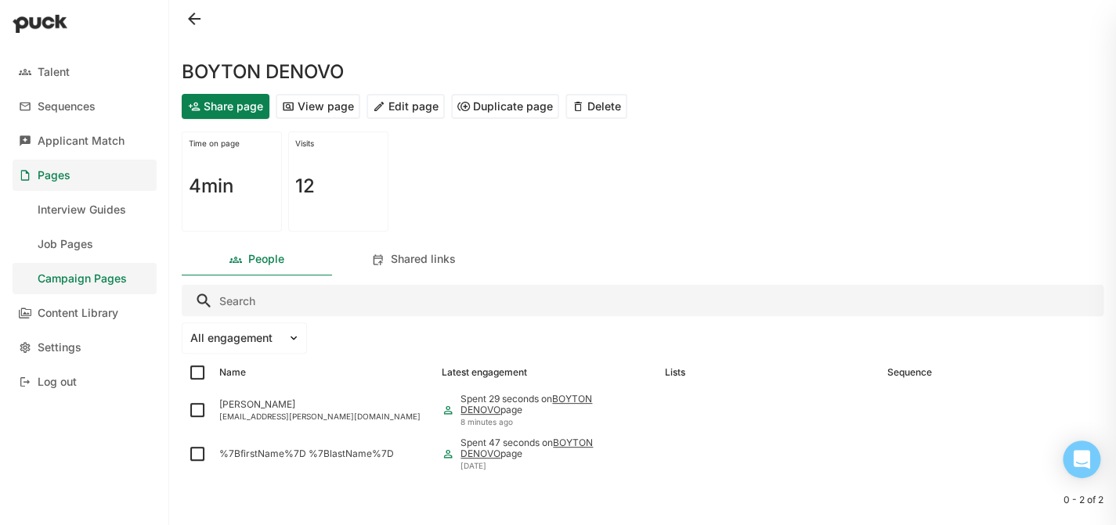
click at [405, 103] on button "Edit page" at bounding box center [405, 106] width 78 height 25
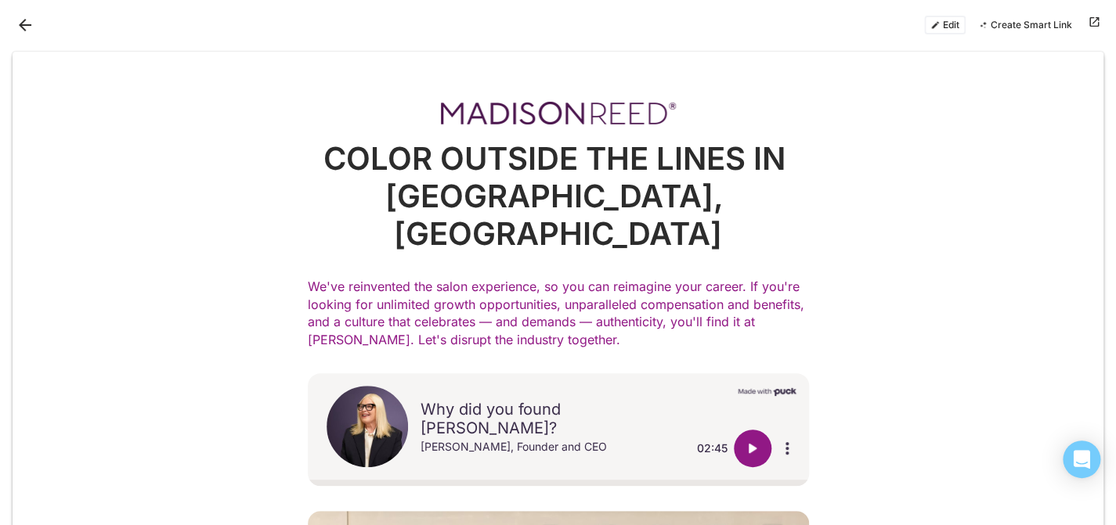
click at [937, 22] on button "Edit" at bounding box center [944, 25] width 41 height 19
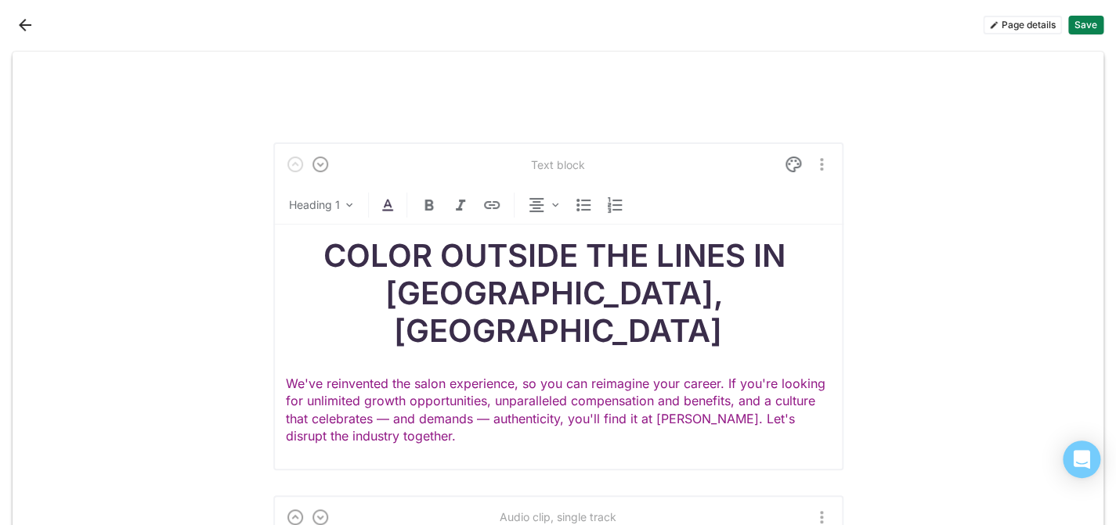
click at [1008, 26] on button "Page details" at bounding box center [1022, 25] width 79 height 19
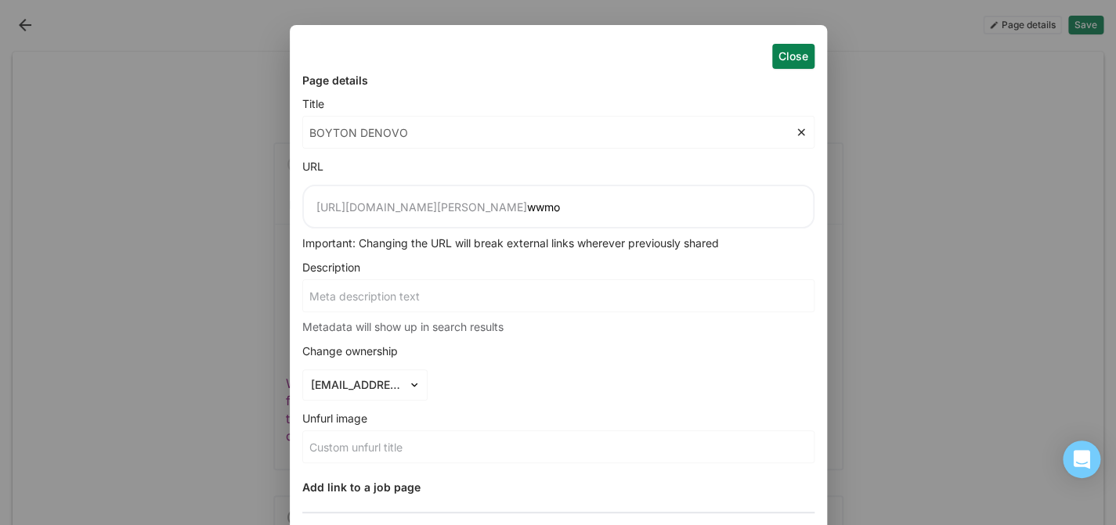
drag, startPoint x: 416, startPoint y: 132, endPoint x: 296, endPoint y: 131, distance: 119.8
click at [296, 131] on div "Close Page details Title BOYTON DENOVO URL https://app.careerpuck.com/page/madi…" at bounding box center [558, 450] width 537 height 850
type input "M"
type input "Ma"
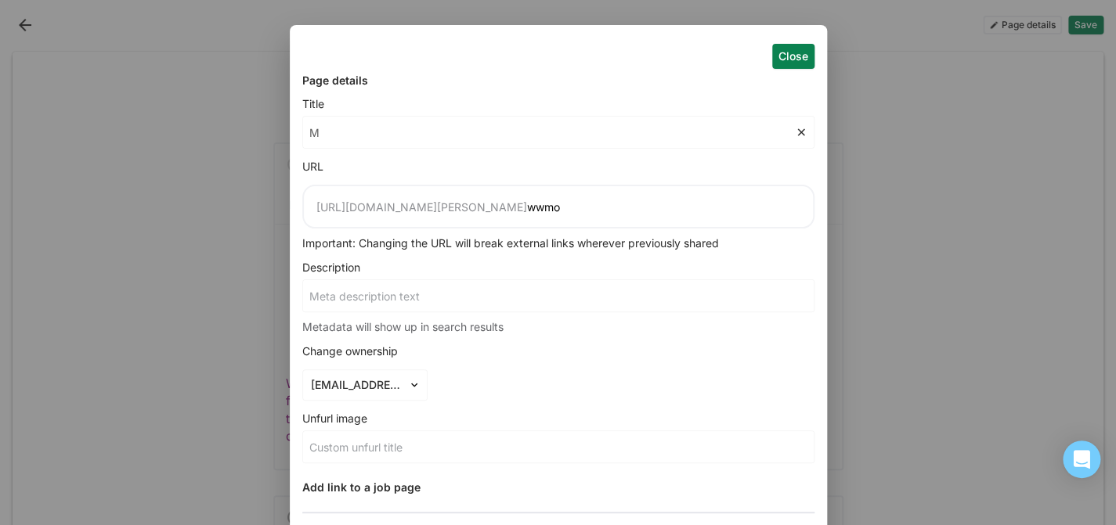
type input "Ma"
type input "Mad"
type input "Madi"
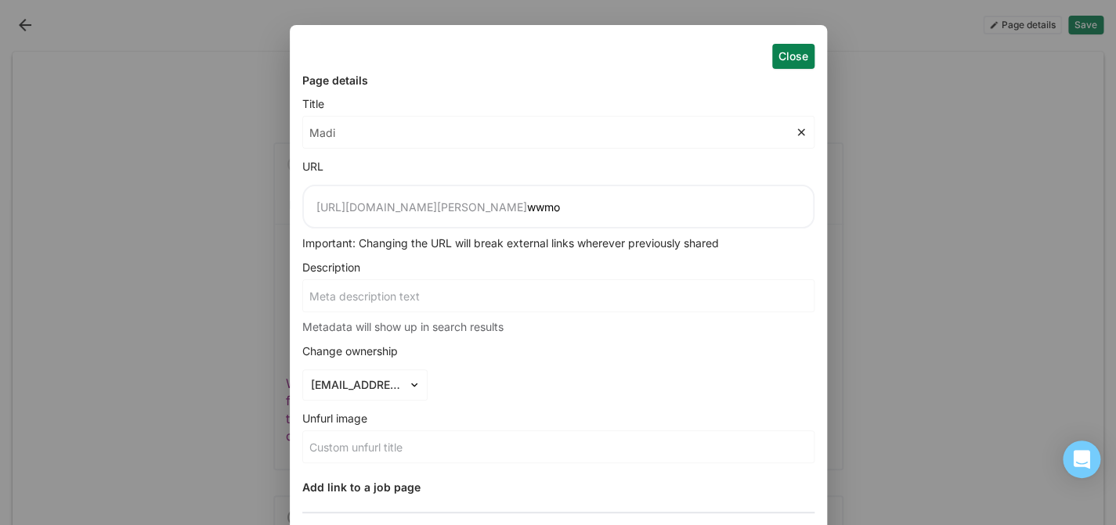
type input "Madie"
type input "Madieo"
type input "Madieon"
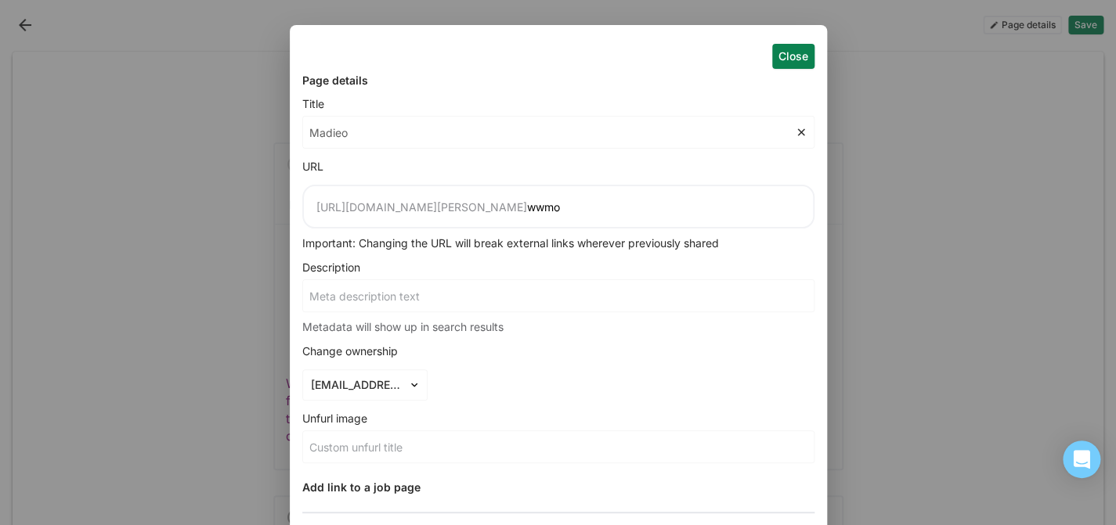
type input "Madieon"
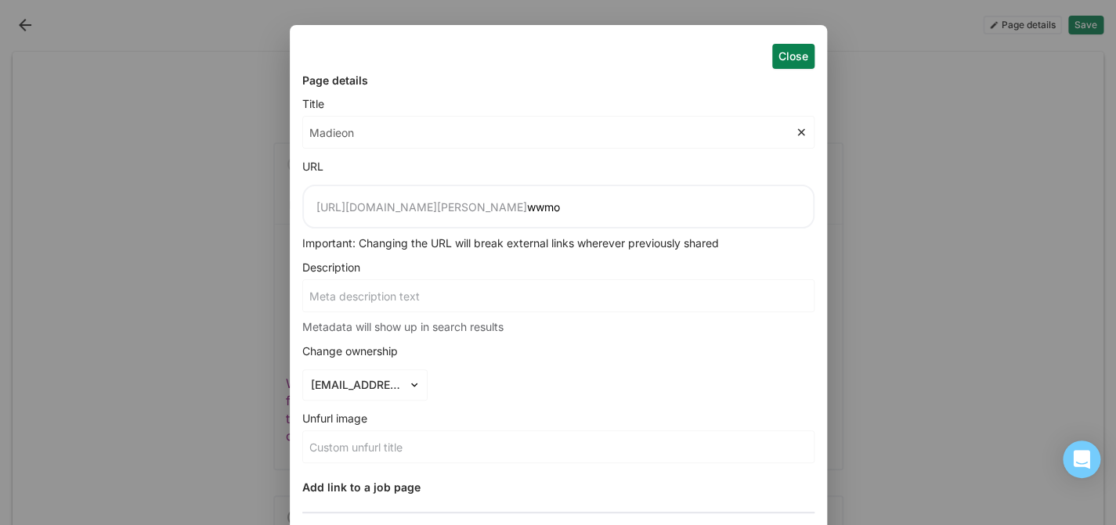
type input "Madieo"
type input "Madie"
type input "Madi"
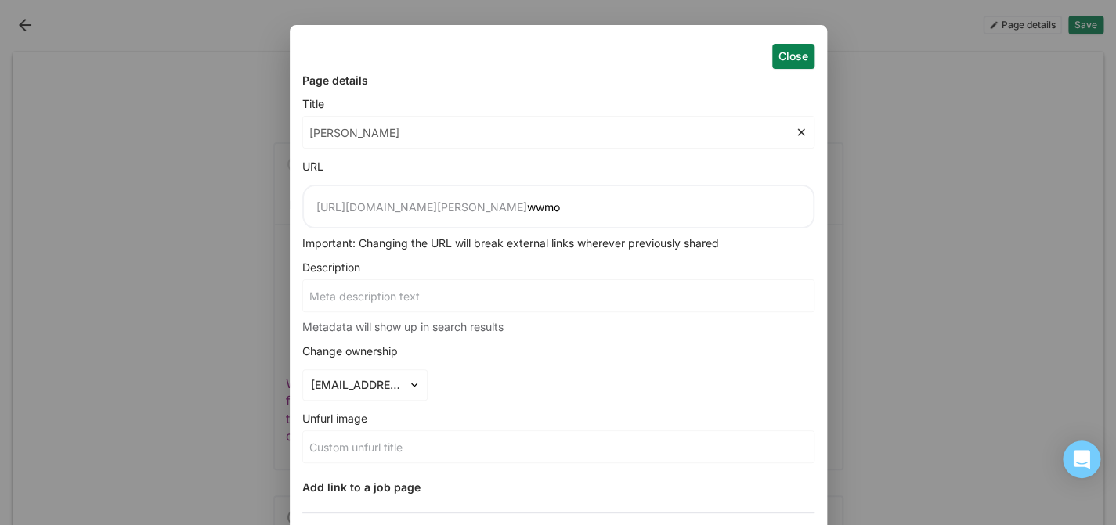
type input "Madi"
type input "Mad"
type input "Mads"
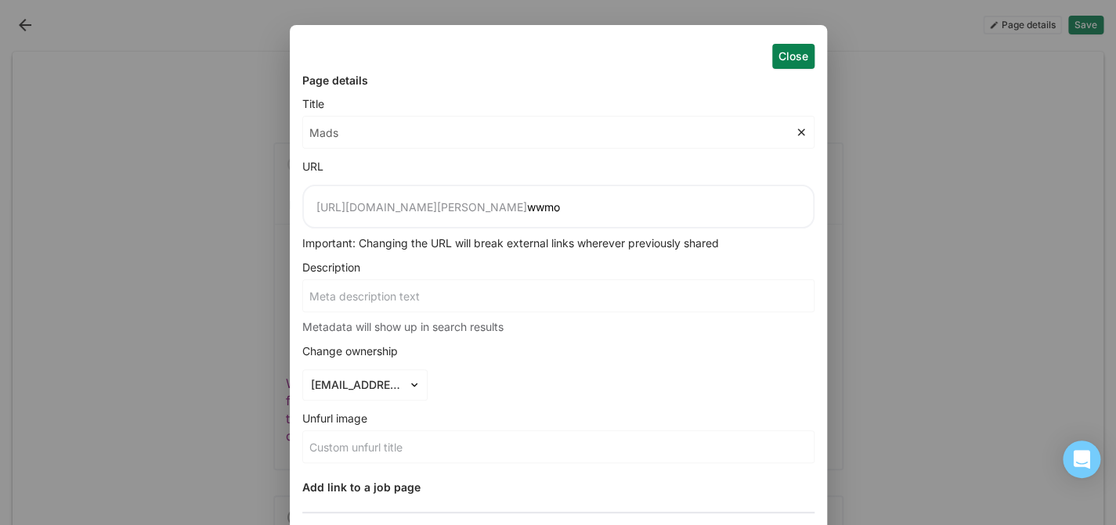
type input "Madso"
type input "Madson"
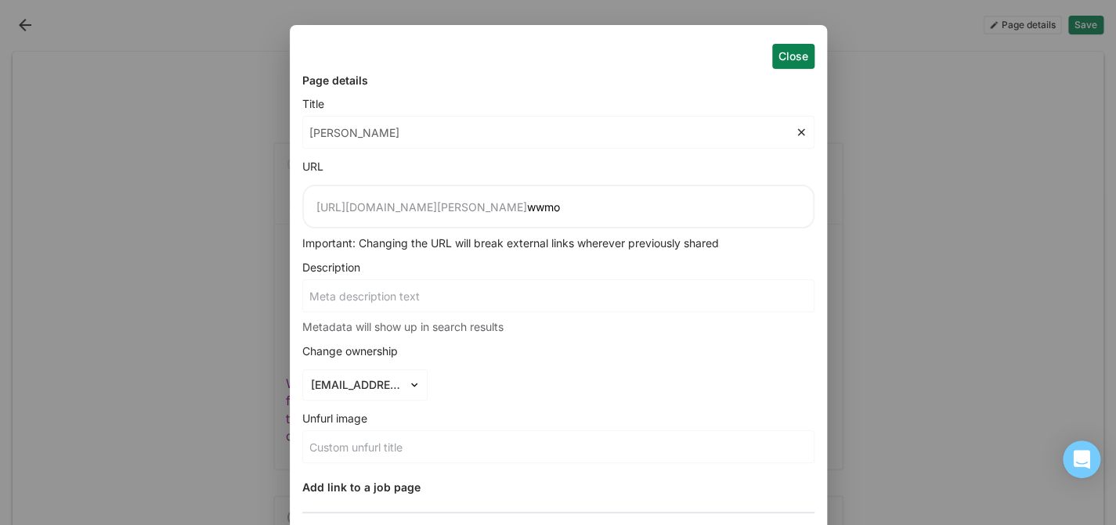
type input "Madson"
type input "Madson R"
type input "Madson Re"
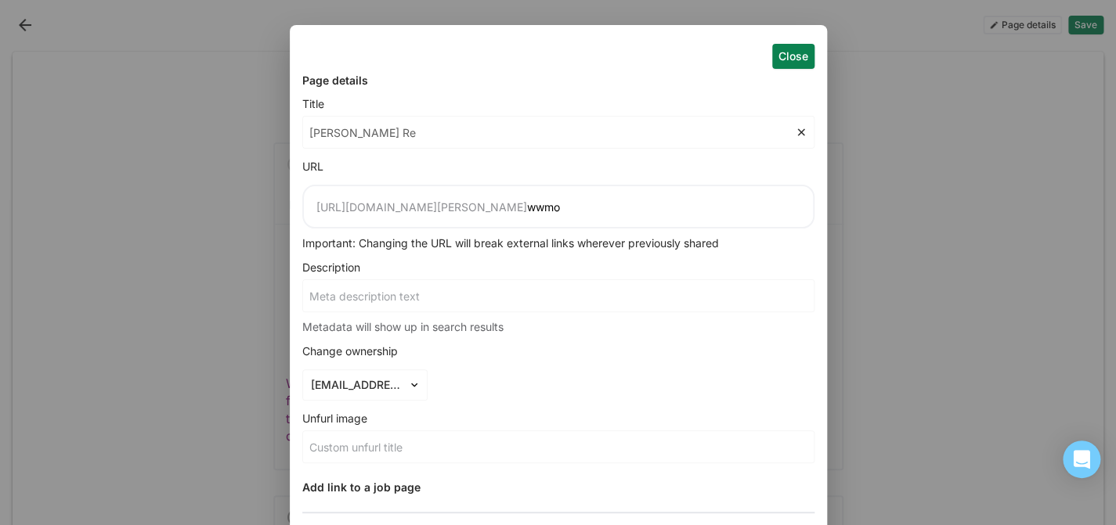
type input "Madson Ree"
type input "Madson Re"
type input "Madson R"
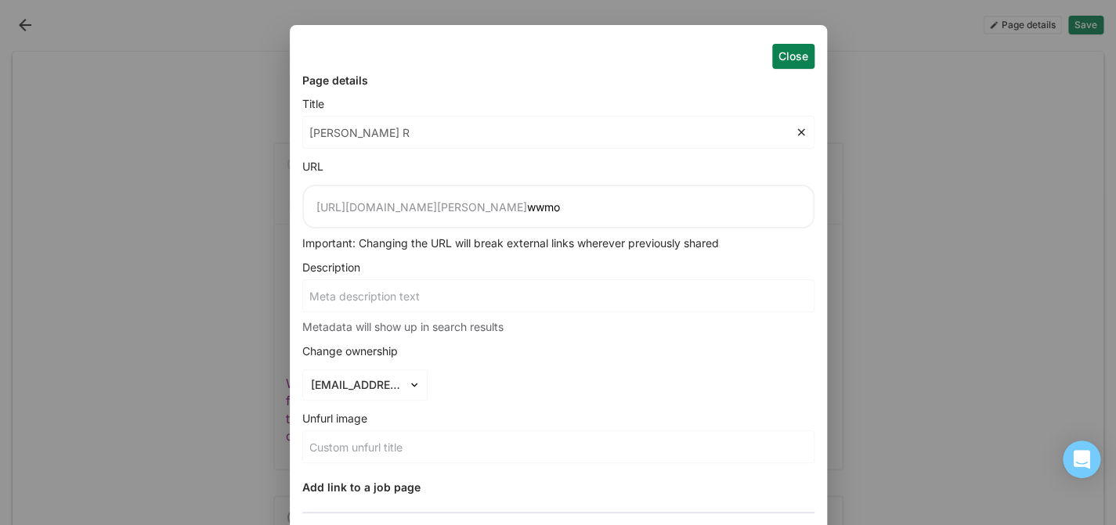
type input "Madson R"
type input "Madson"
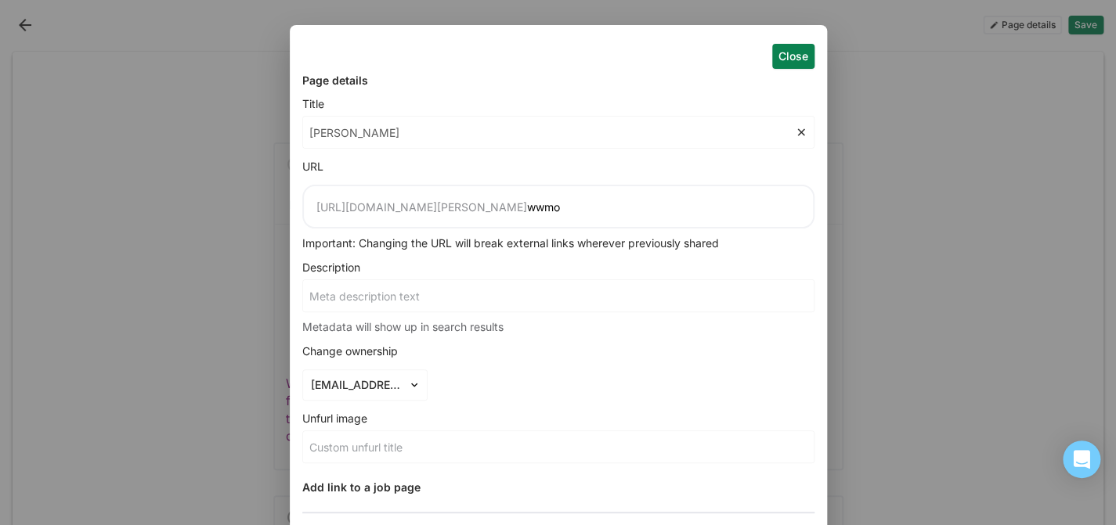
type input "Madso"
type input "Mads"
type input "Mad"
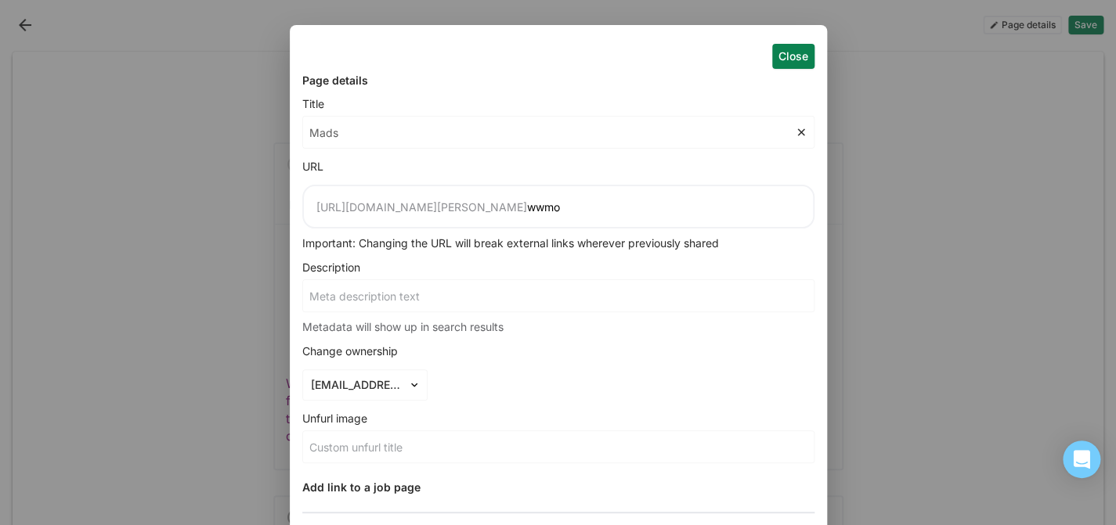
type input "Mad"
type input "Madi"
type input "Madis"
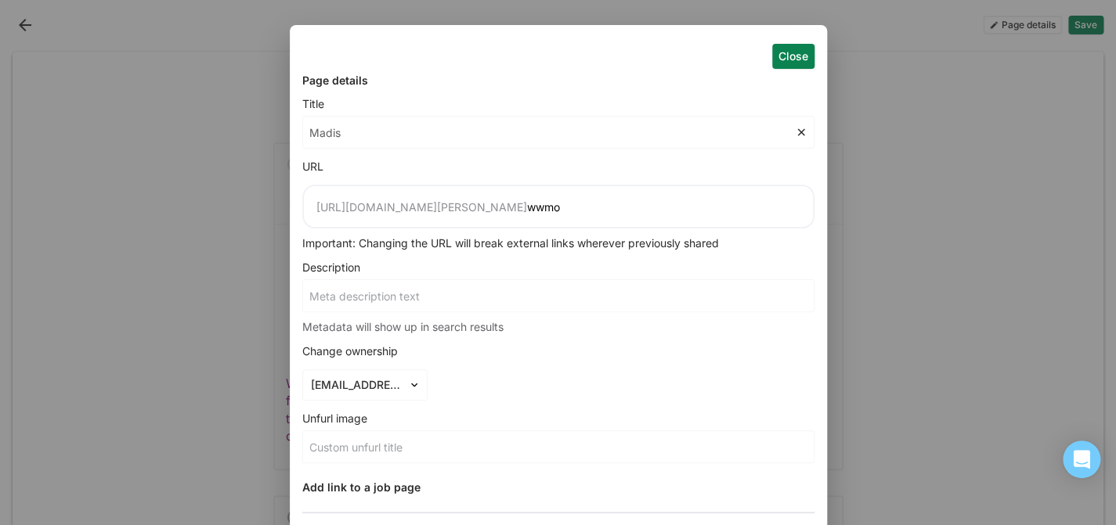
type input "Madiso"
type input "Madison"
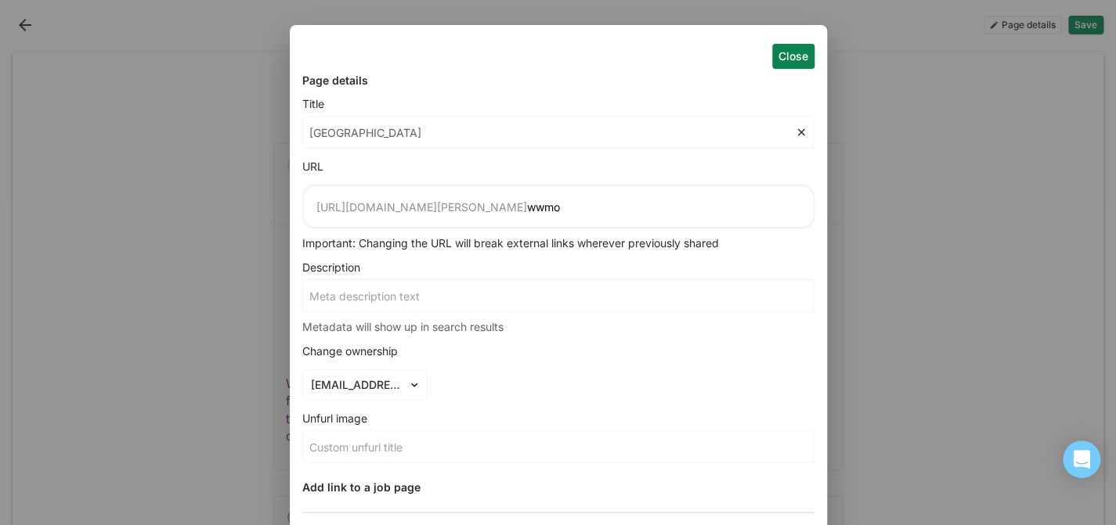
type input "Madison"
type input "Madison R"
type input "Madison Re"
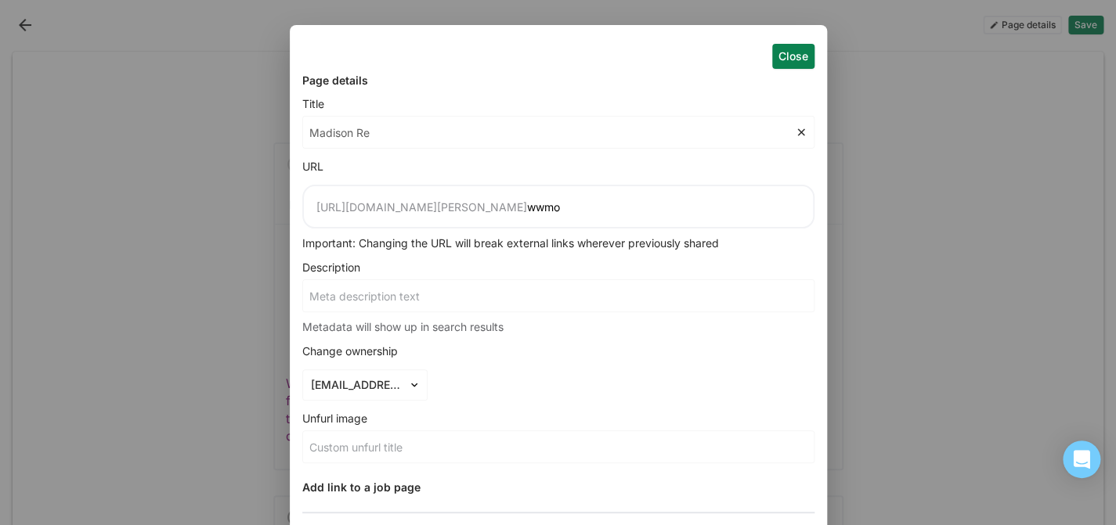
type input "Madison Ree"
type input "Madison Reed"
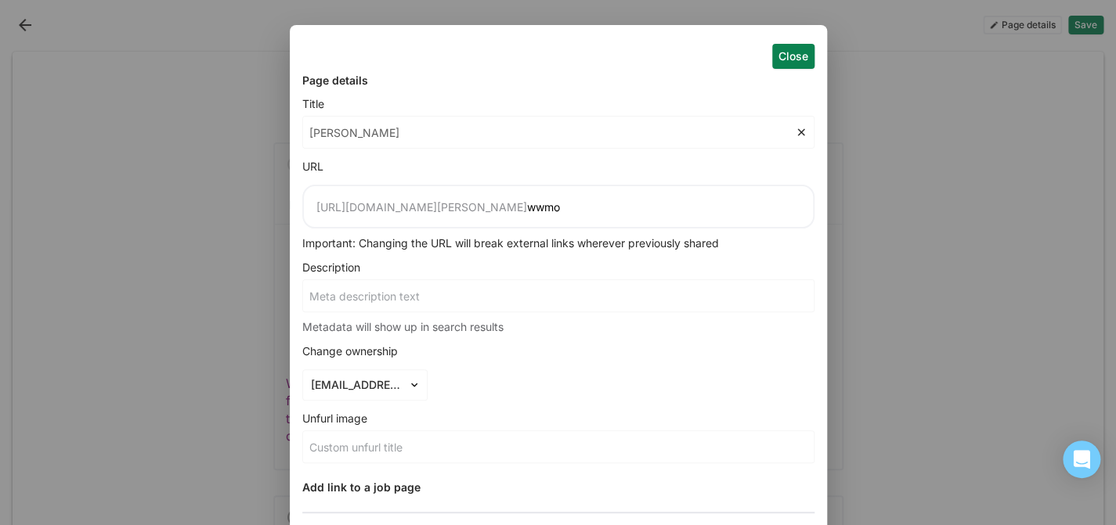
type input "Madison Reed"
type input "Madison Reed E"
type input "Madison Reed Ea"
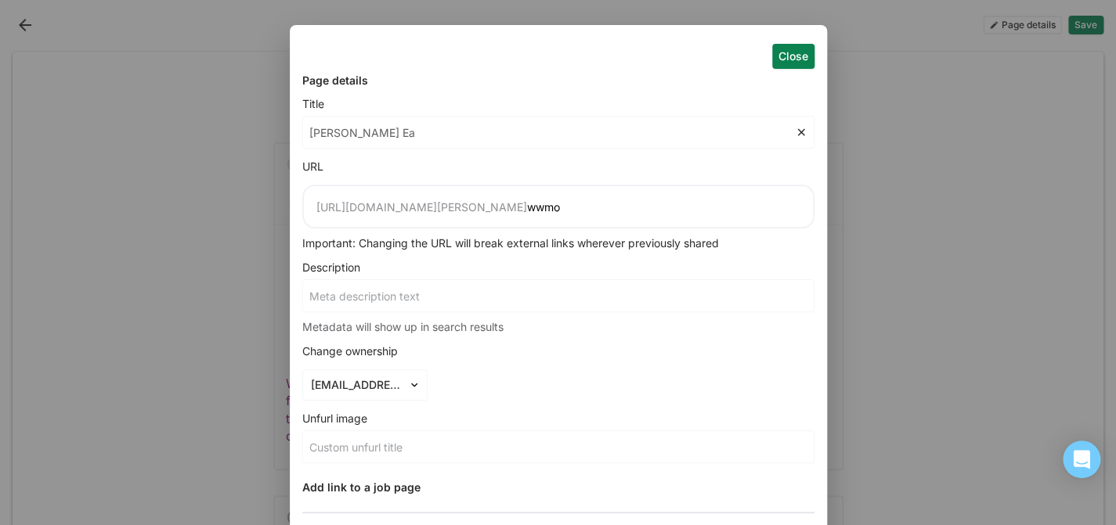
type input "Madison Reed Eas"
type input "Madison Reed East"
type input "Madison Reed Eastc"
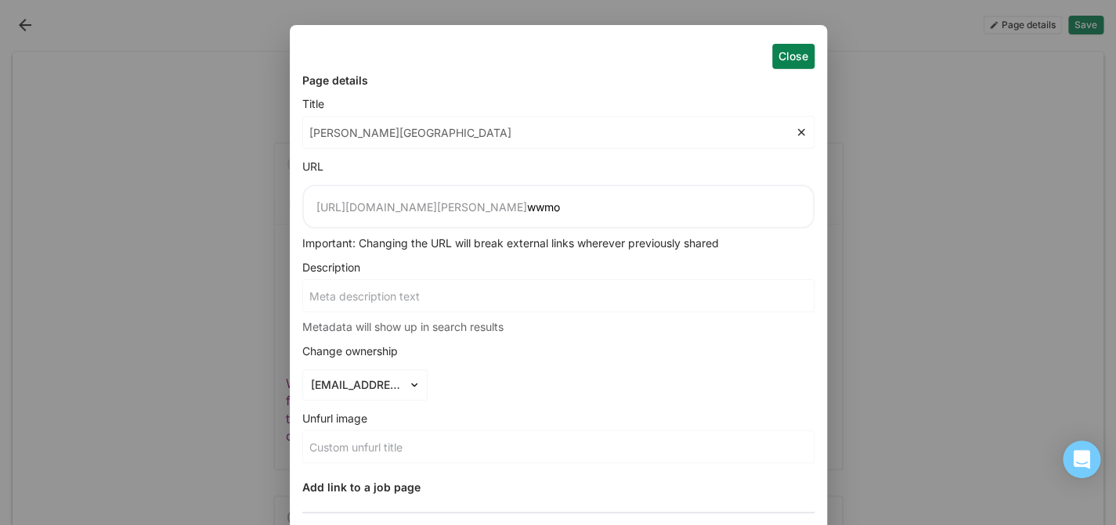
type input "Madison Reed Eastc"
type input "Madison Reed Eastch"
type input "Madison Reed Eastche"
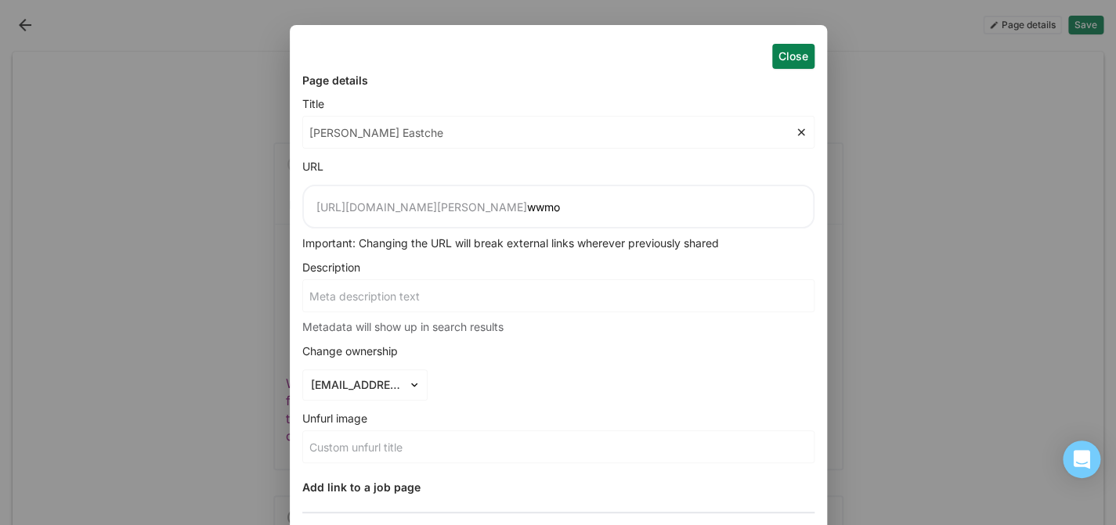
type input "Madison Reed Eastches"
type input "Madison Reed Eastchest"
type input "Madison Reed Eastcheste"
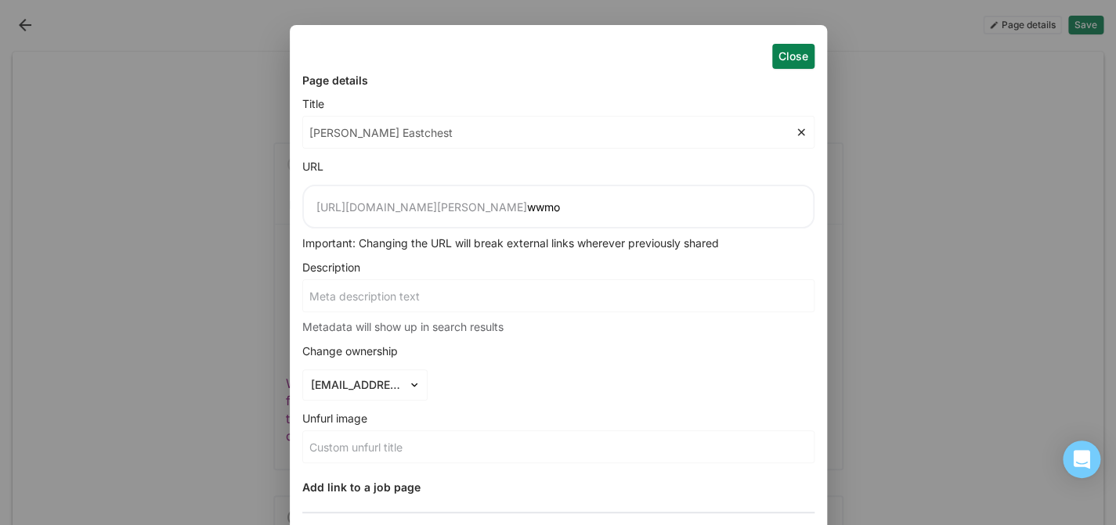
type input "Madison Reed Eastcheste"
type input "Madison Reed Eastchester"
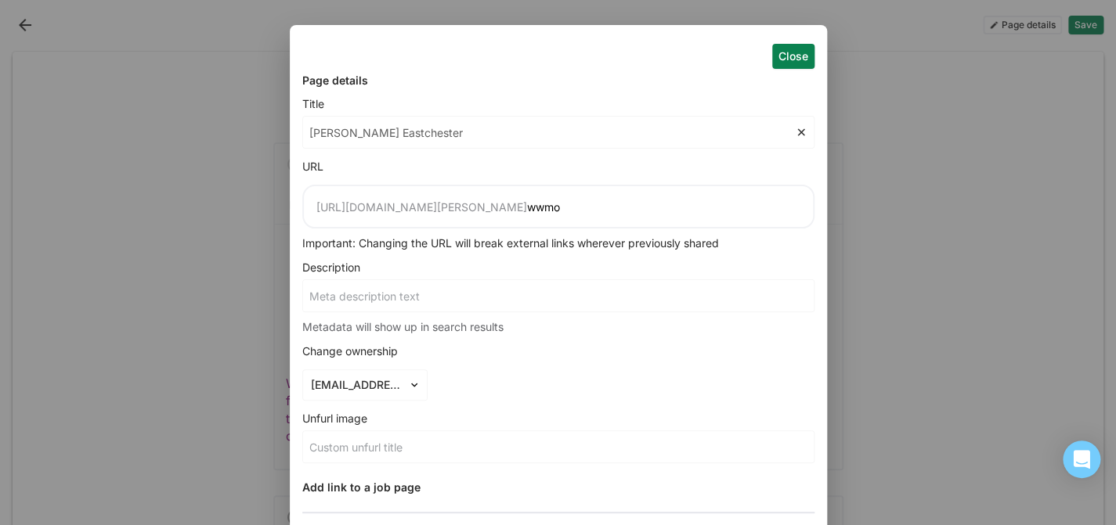
type input "Madison Reed Eastchester"
click at [791, 63] on button "Close" at bounding box center [793, 56] width 42 height 25
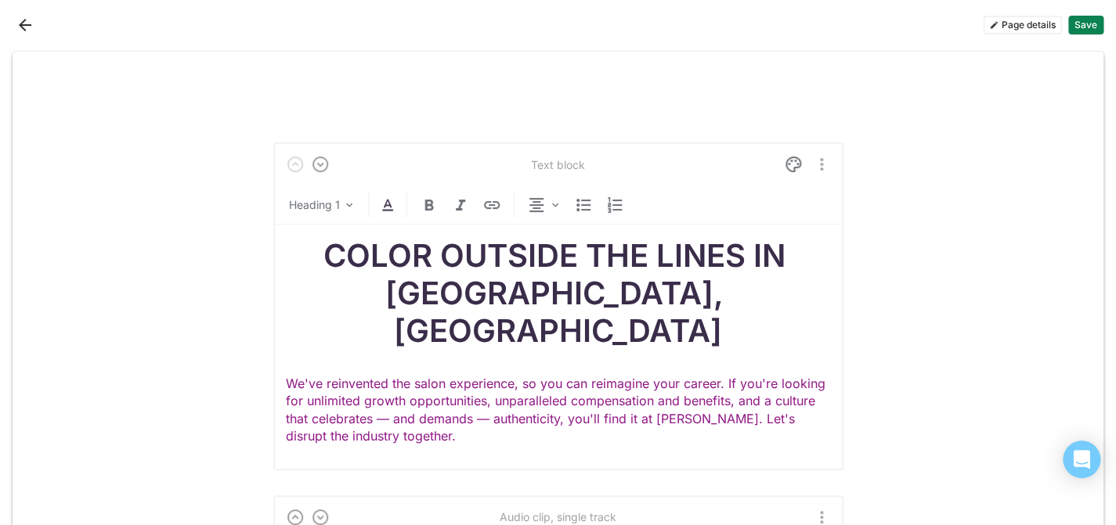
click at [1087, 17] on button "Save" at bounding box center [1085, 25] width 35 height 19
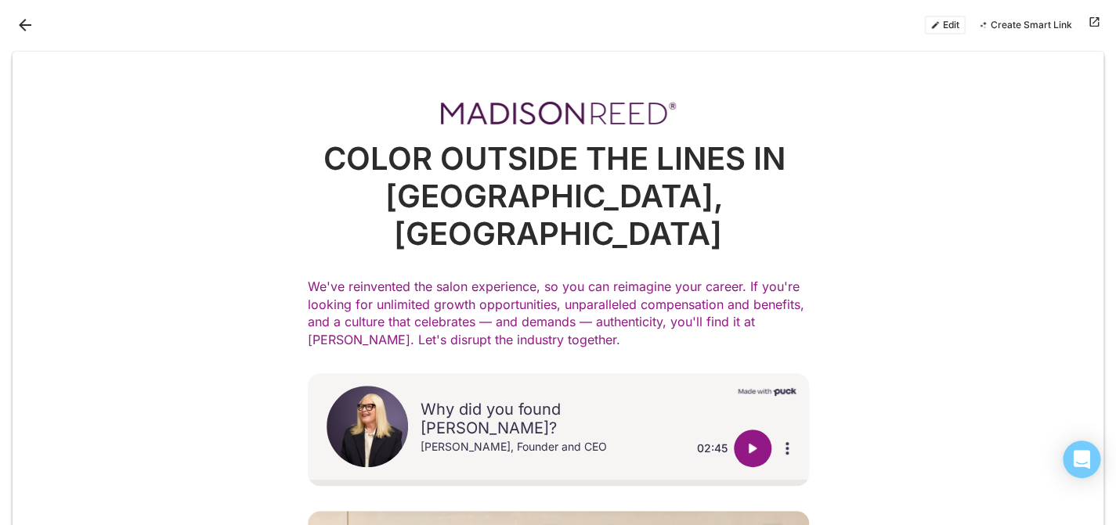
click at [29, 20] on button "Back" at bounding box center [25, 25] width 25 height 25
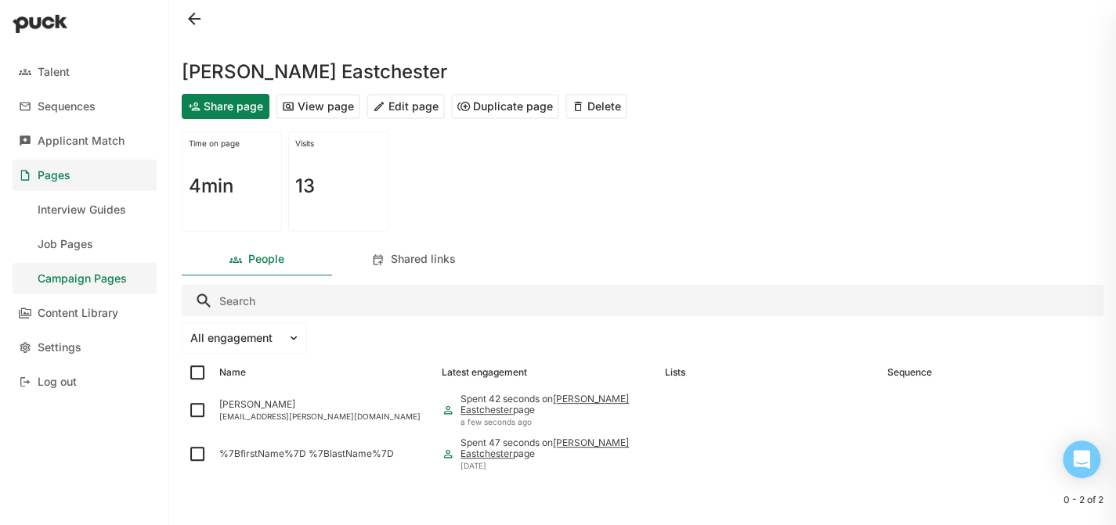
click at [321, 107] on button "View page" at bounding box center [318, 106] width 85 height 25
click at [328, 106] on button "View page" at bounding box center [318, 106] width 85 height 25
click at [420, 100] on button "Edit page" at bounding box center [405, 106] width 78 height 25
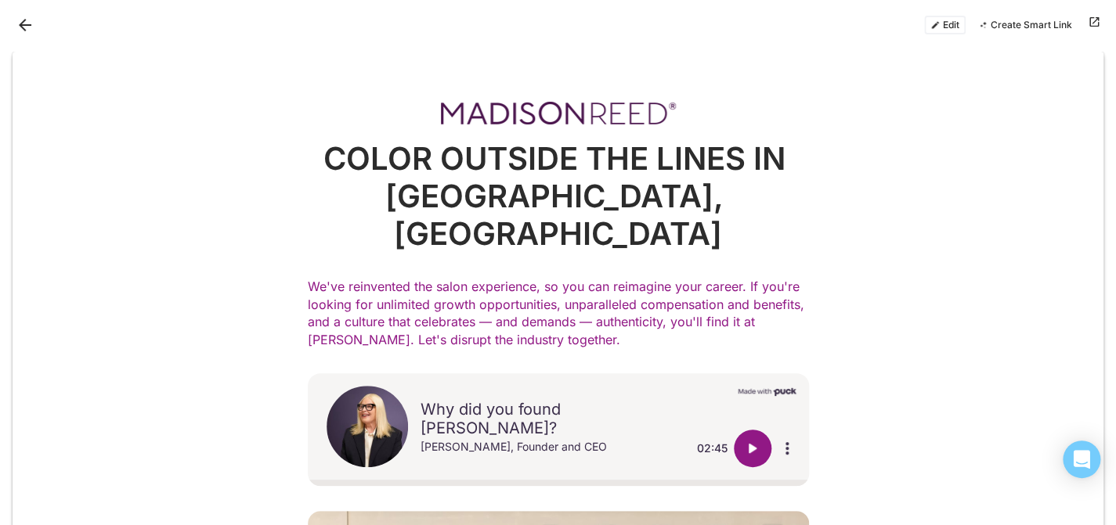
click at [1092, 22] on button at bounding box center [1093, 25] width 19 height 19
click at [1093, 20] on button at bounding box center [1093, 25] width 19 height 19
